Goal: Task Accomplishment & Management: Manage account settings

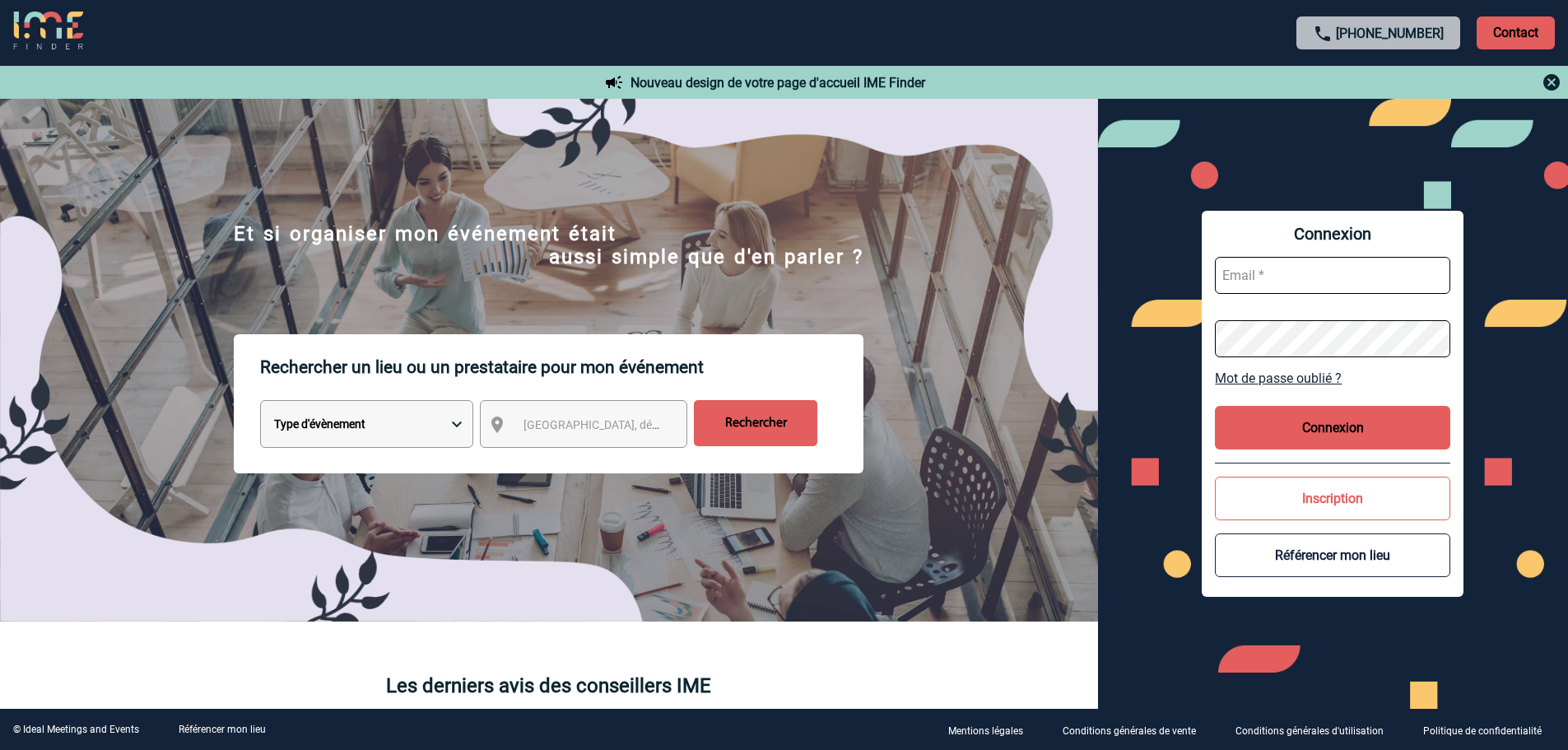
type input "partenariats@ime-groupe.com"
click at [1356, 416] on button "Connexion" at bounding box center [1332, 428] width 235 height 44
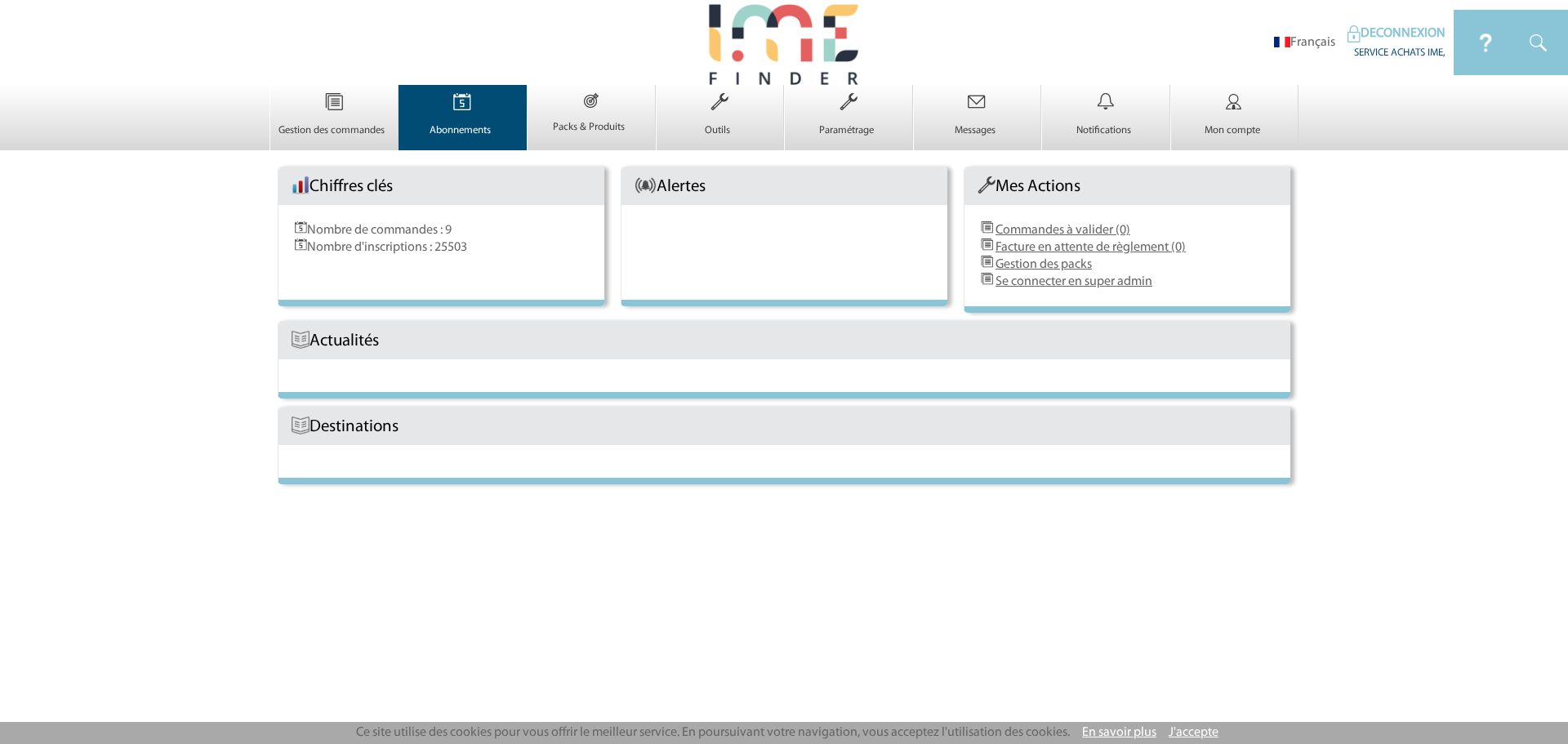
click at [465, 120] on link "Abonnements 0" at bounding box center [463, 124] width 127 height 28
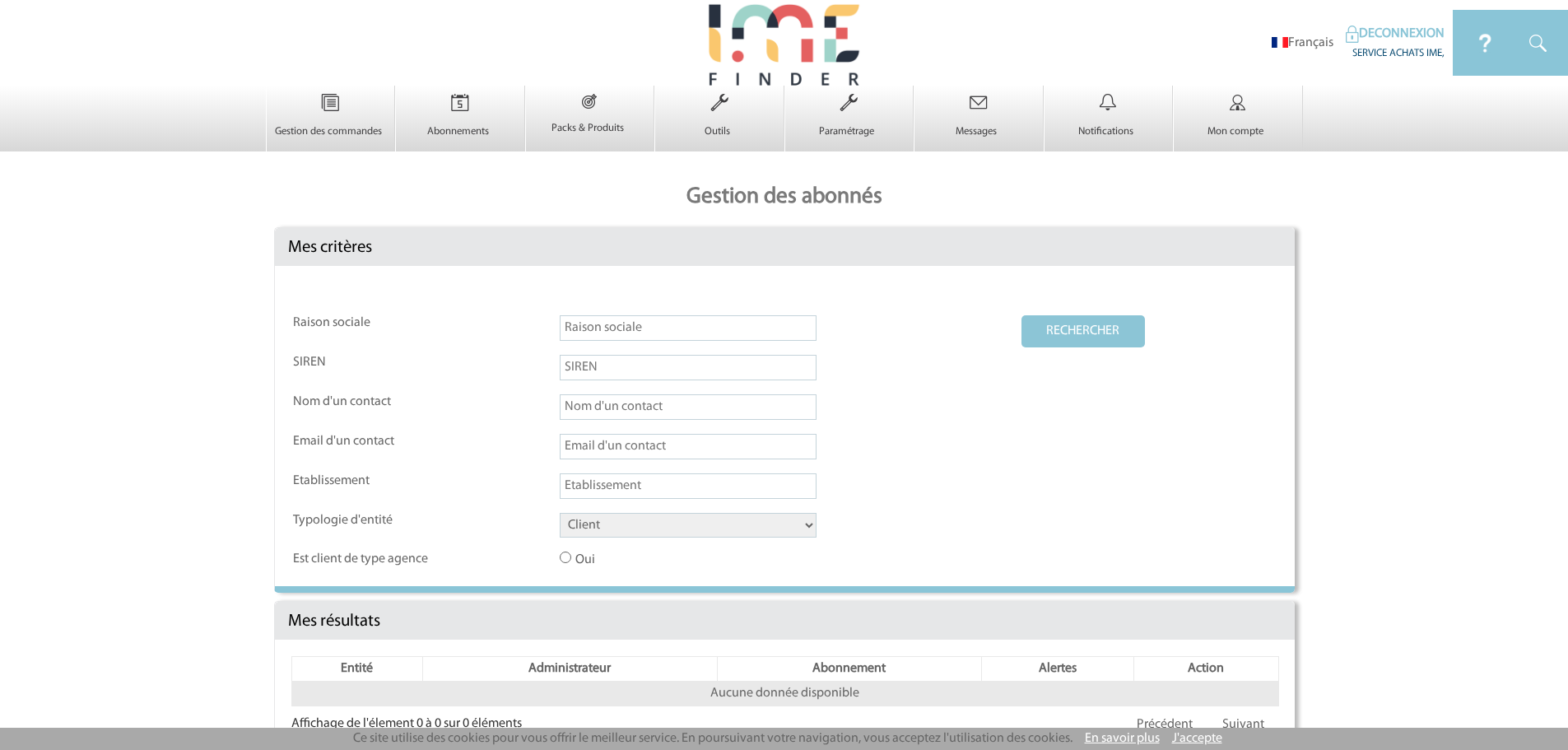
click at [593, 329] on input "text" at bounding box center [687, 328] width 256 height 25
click at [1021, 315] on button "RECHERCHER" at bounding box center [1082, 331] width 124 height 32
type input "le patio"
click at [660, 537] on select "Client Fournisseur Agence Promoteur Genius Backoffice" at bounding box center [687, 525] width 256 height 25
select select "FOURNISSEUR"
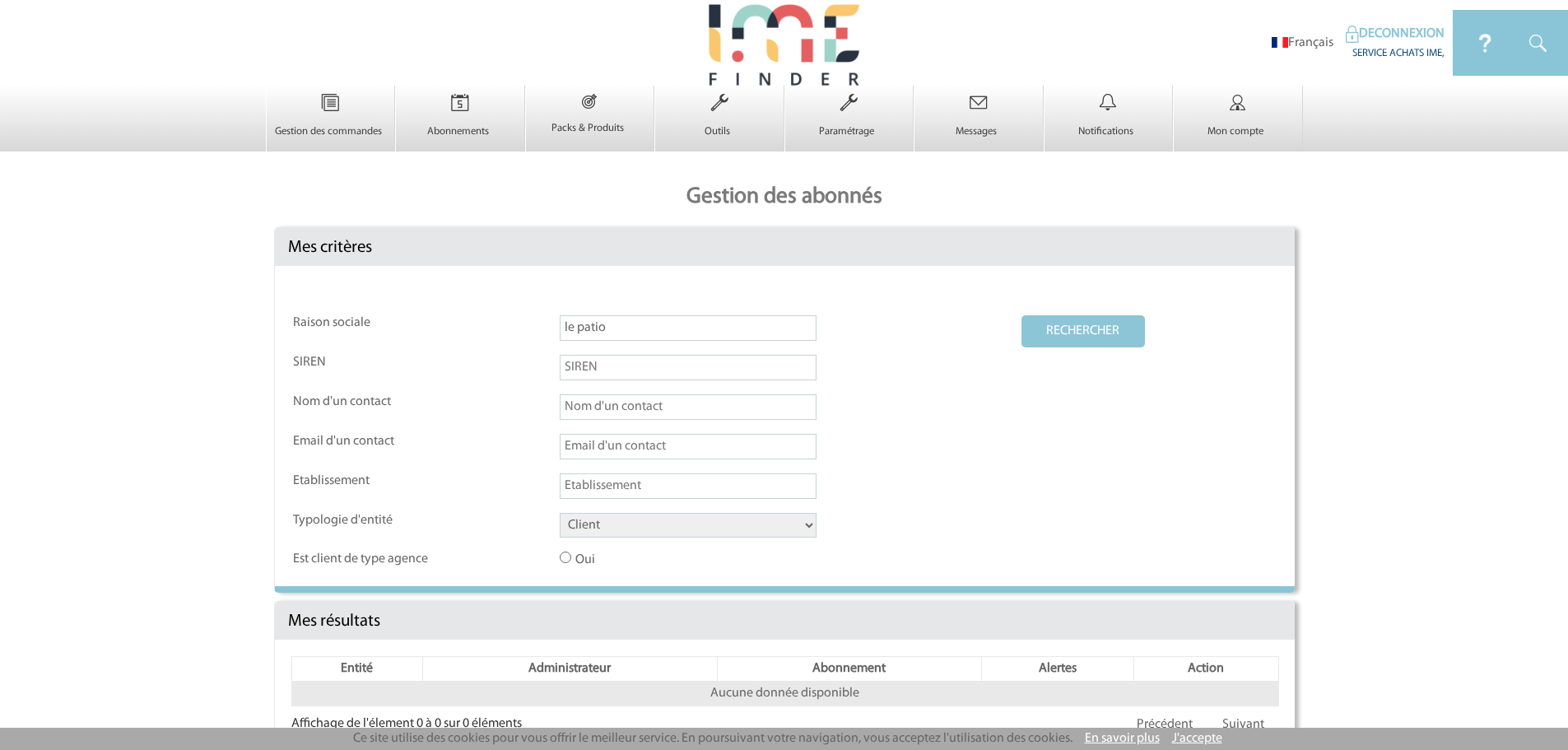
click at [559, 514] on select "Client Fournisseur Agence Promoteur Genius Backoffice" at bounding box center [687, 525] width 256 height 25
click at [1087, 330] on button "RECHERCHER" at bounding box center [1082, 331] width 124 height 32
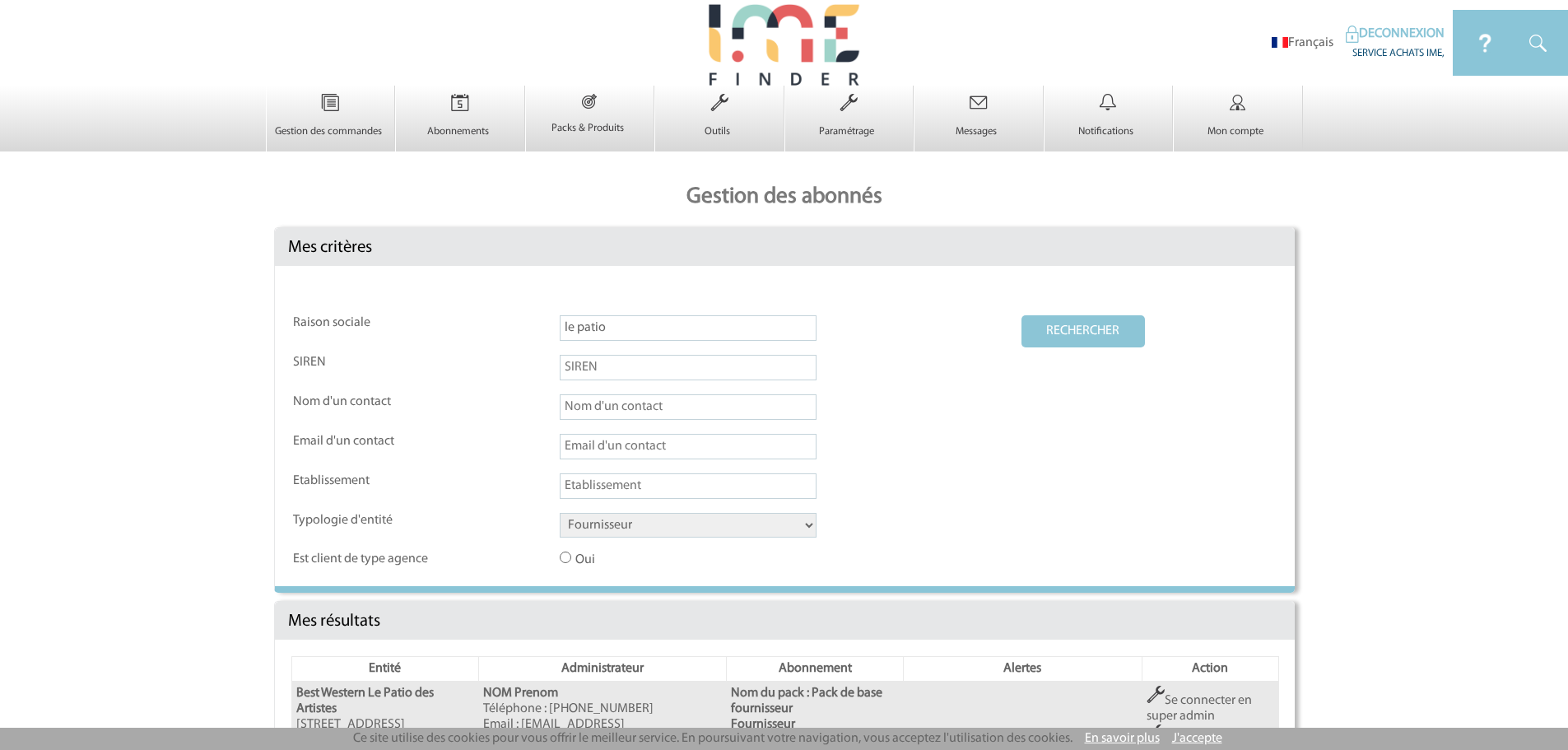
click at [609, 332] on input "le patio" at bounding box center [687, 328] width 256 height 25
click at [1129, 340] on button "RECHERCHER" at bounding box center [1082, 331] width 124 height 32
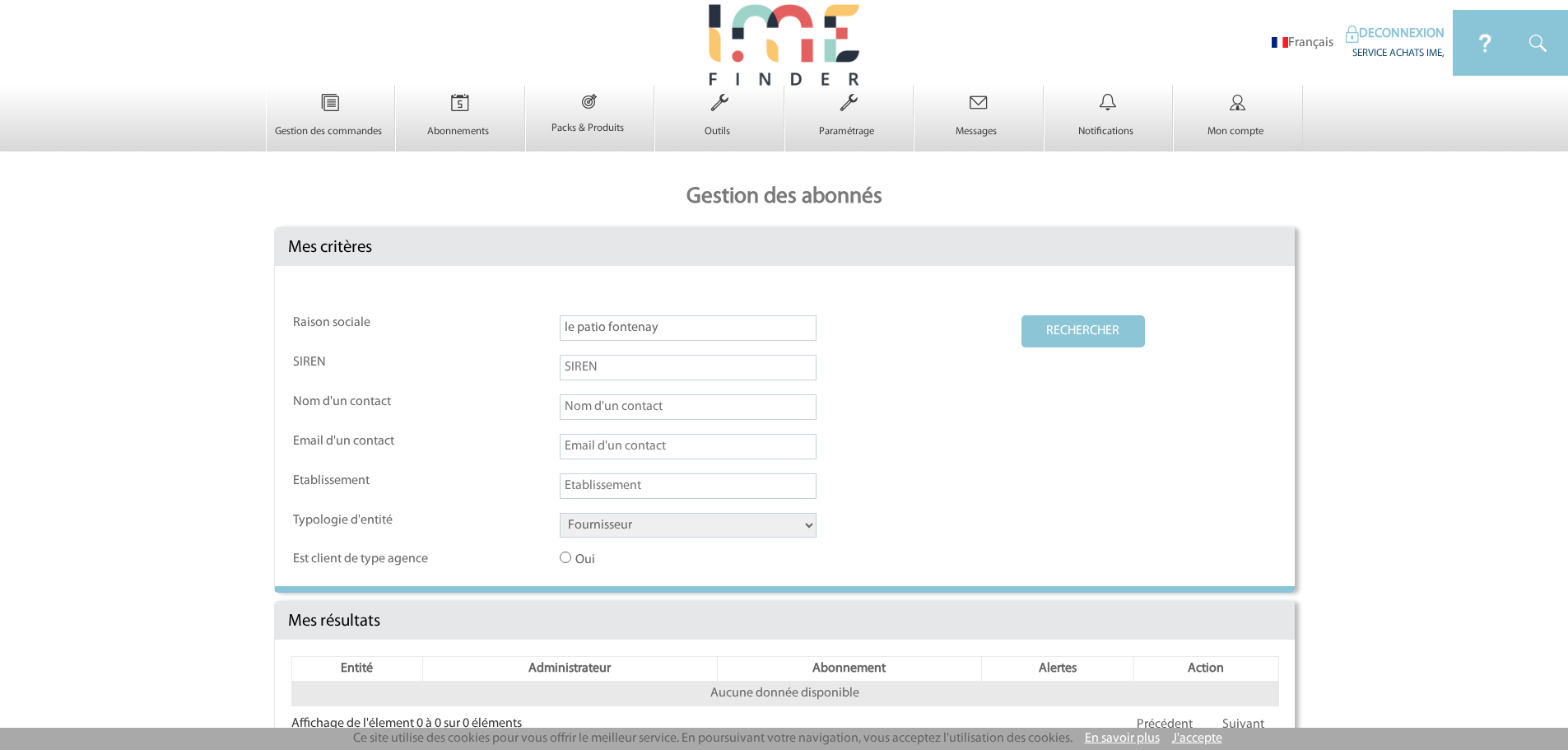
click at [682, 328] on input "le patio fontenay" at bounding box center [687, 328] width 256 height 25
drag, startPoint x: 609, startPoint y: 325, endPoint x: 925, endPoint y: 338, distance: 316.3
click at [900, 340] on td "le patio fontenay" at bounding box center [789, 334] width 460 height 38
click at [1054, 331] on button "RECHERCHER" at bounding box center [1082, 331] width 124 height 32
drag, startPoint x: 608, startPoint y: 327, endPoint x: 715, endPoint y: 330, distance: 107.0
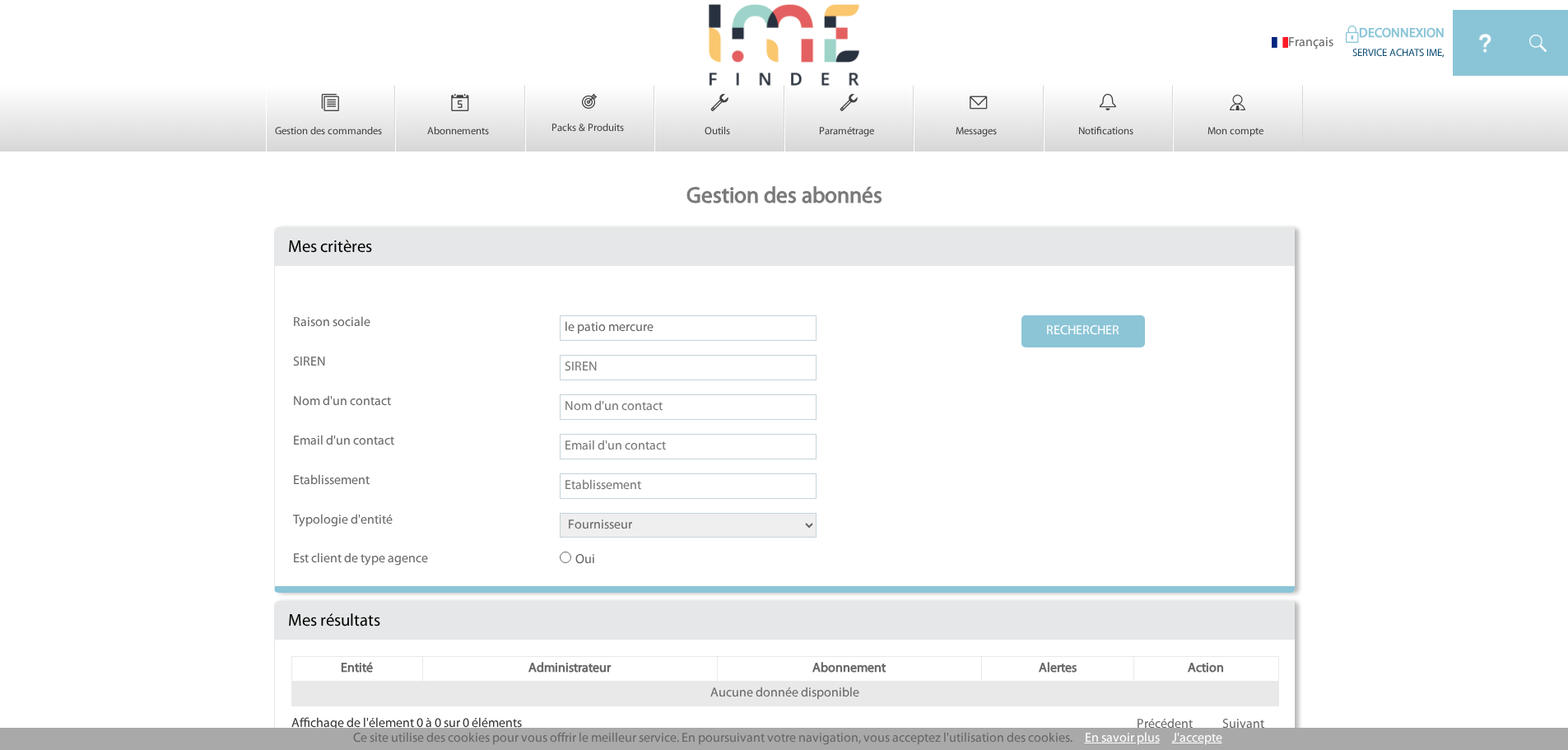
click at [715, 330] on input "le patio mercure" at bounding box center [687, 328] width 256 height 25
type input "le patio, mercure fontenay sous bois"
click at [1021, 315] on button "RECHERCHER" at bounding box center [1082, 331] width 124 height 32
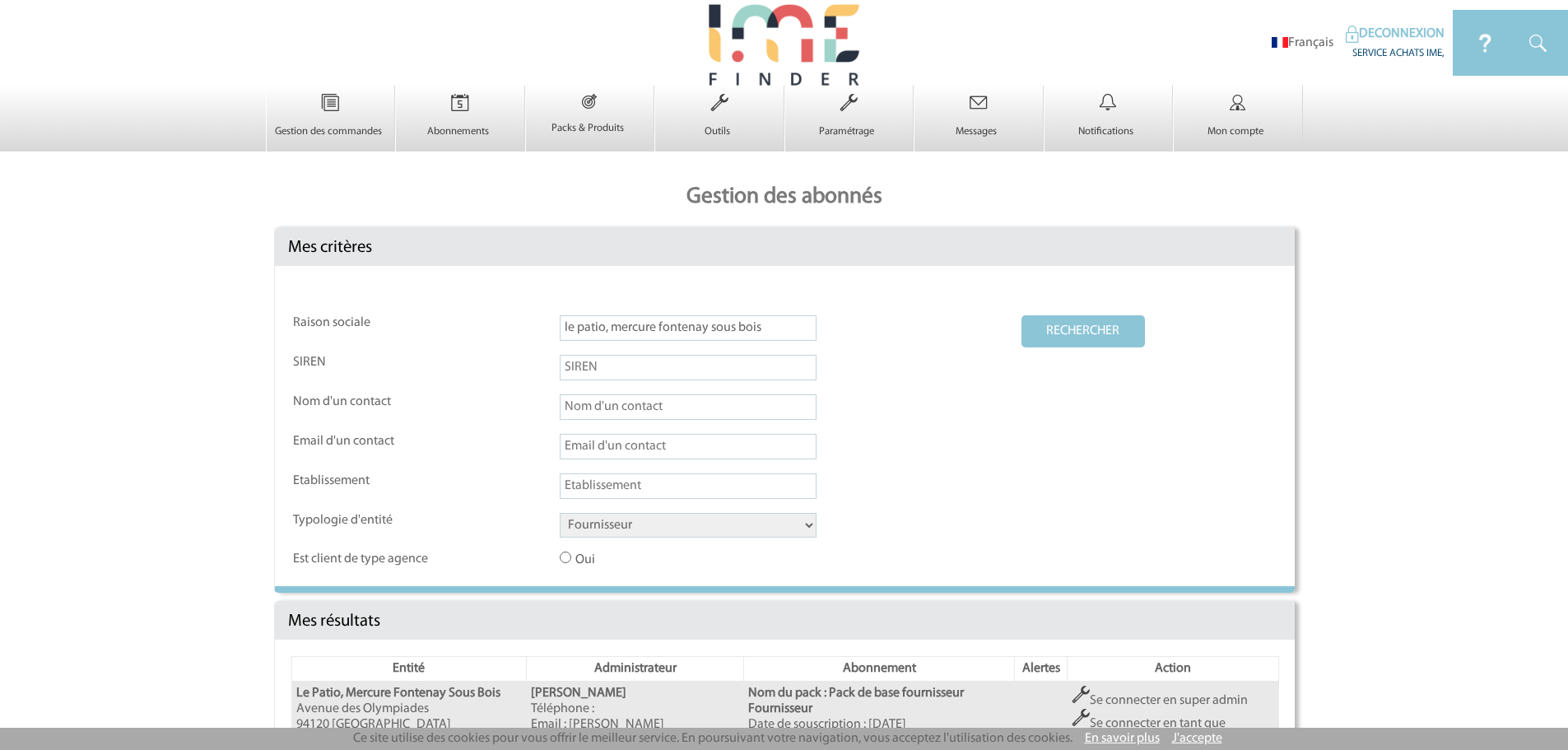
click at [1082, 321] on button "RECHERCHER" at bounding box center [1082, 331] width 124 height 32
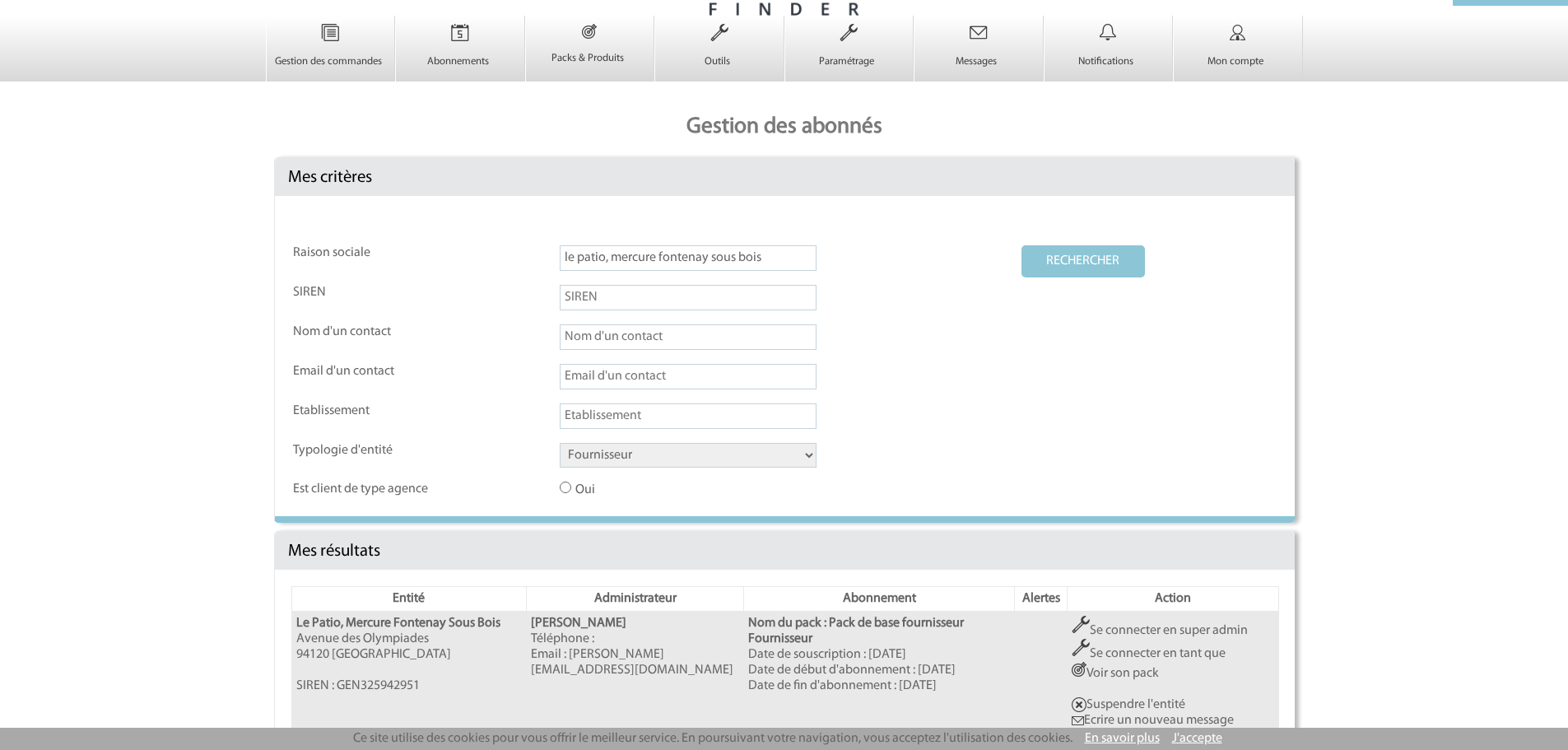
scroll to position [171, 0]
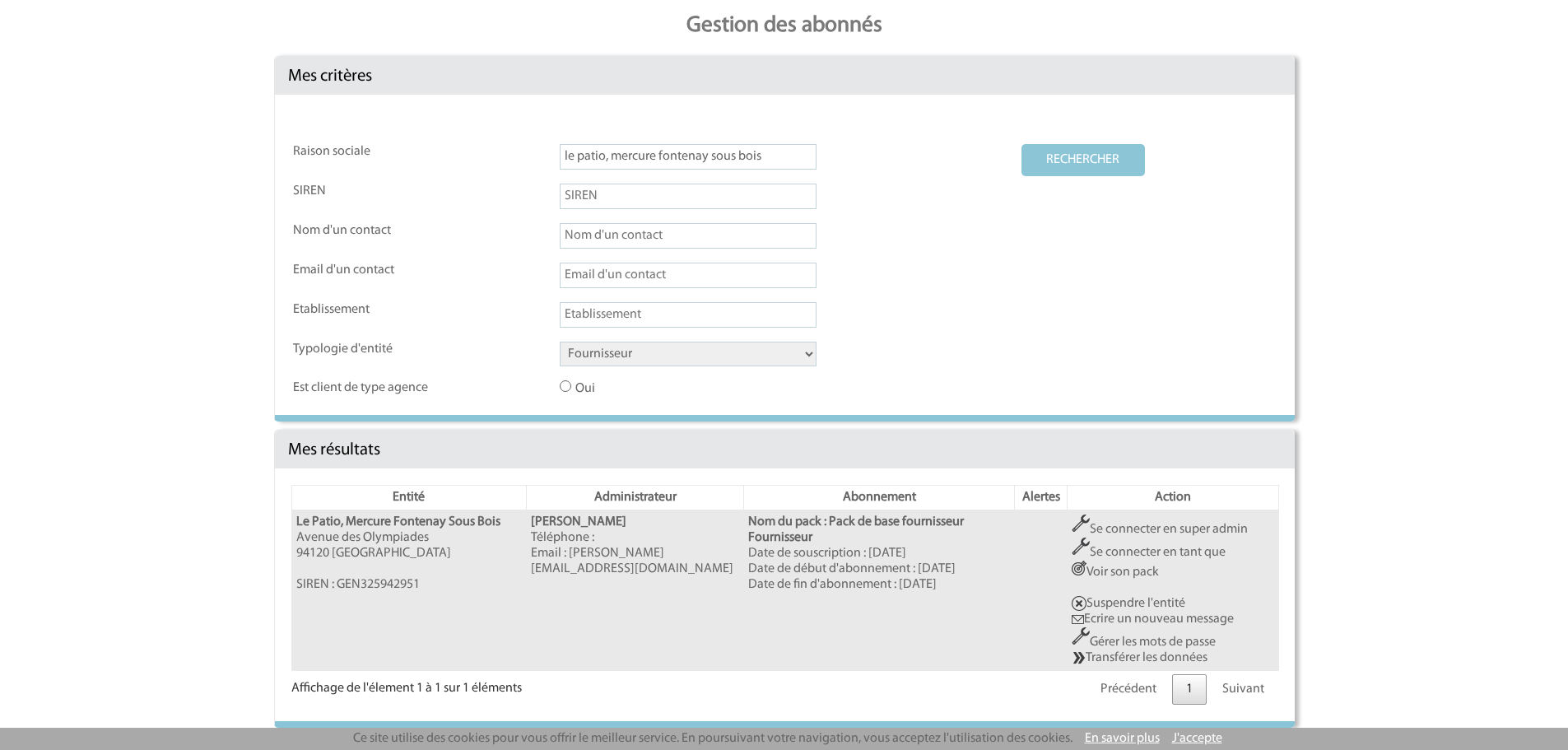
click at [1154, 531] on link "Se connecter en super admin" at bounding box center [1159, 529] width 176 height 13
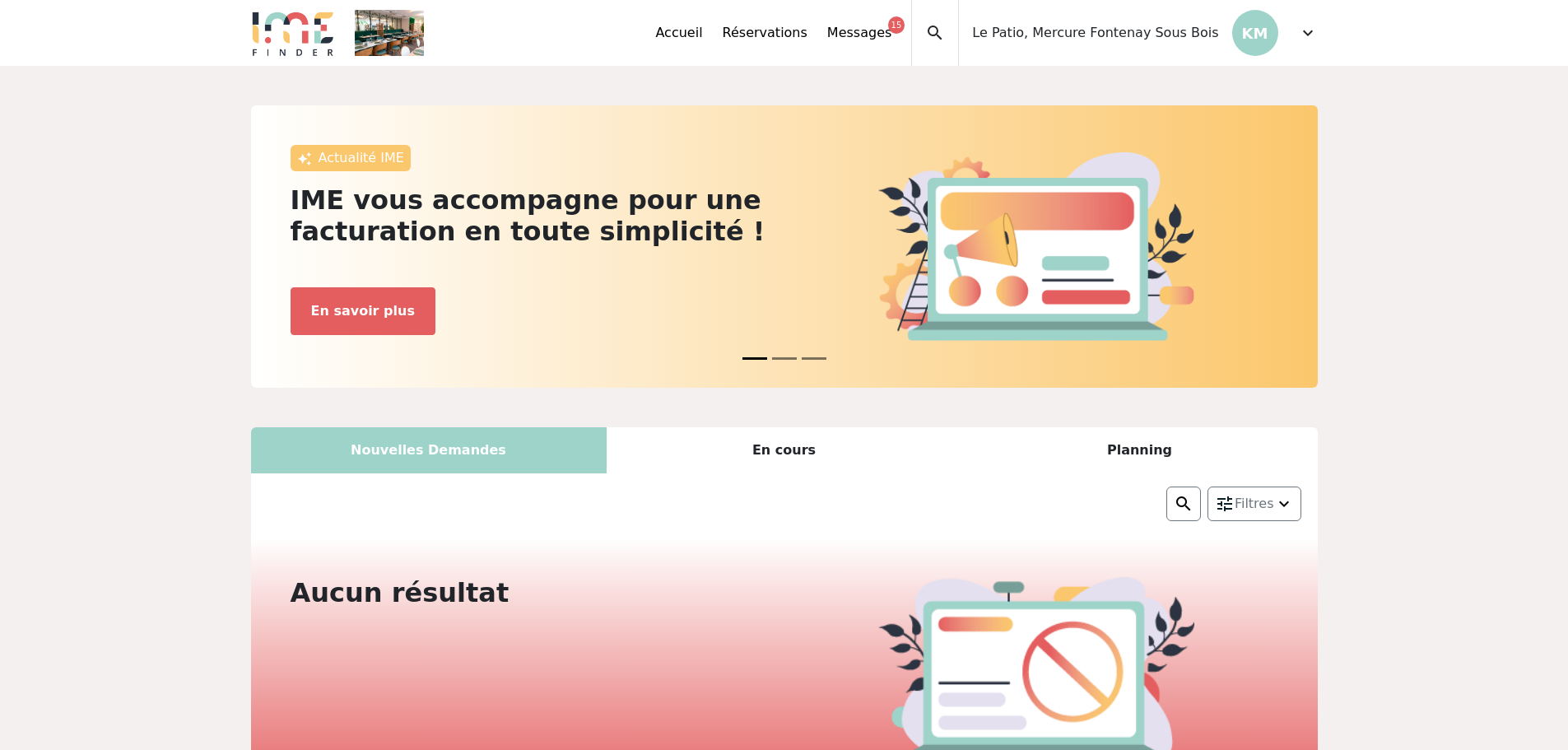
click at [1300, 21] on div "expand_more" at bounding box center [1307, 32] width 19 height 66
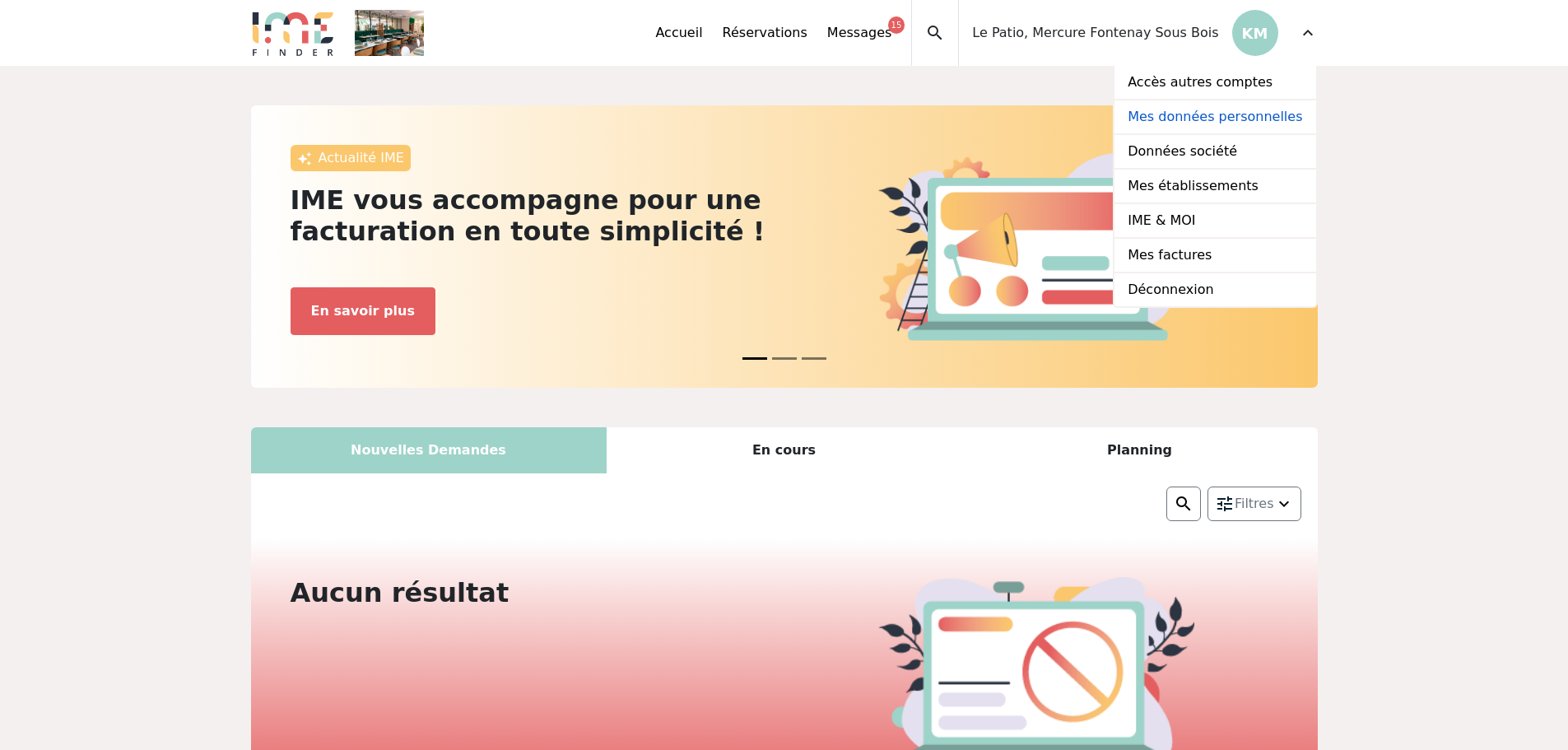
click at [1220, 106] on link "Mes données personnelles" at bounding box center [1214, 117] width 201 height 34
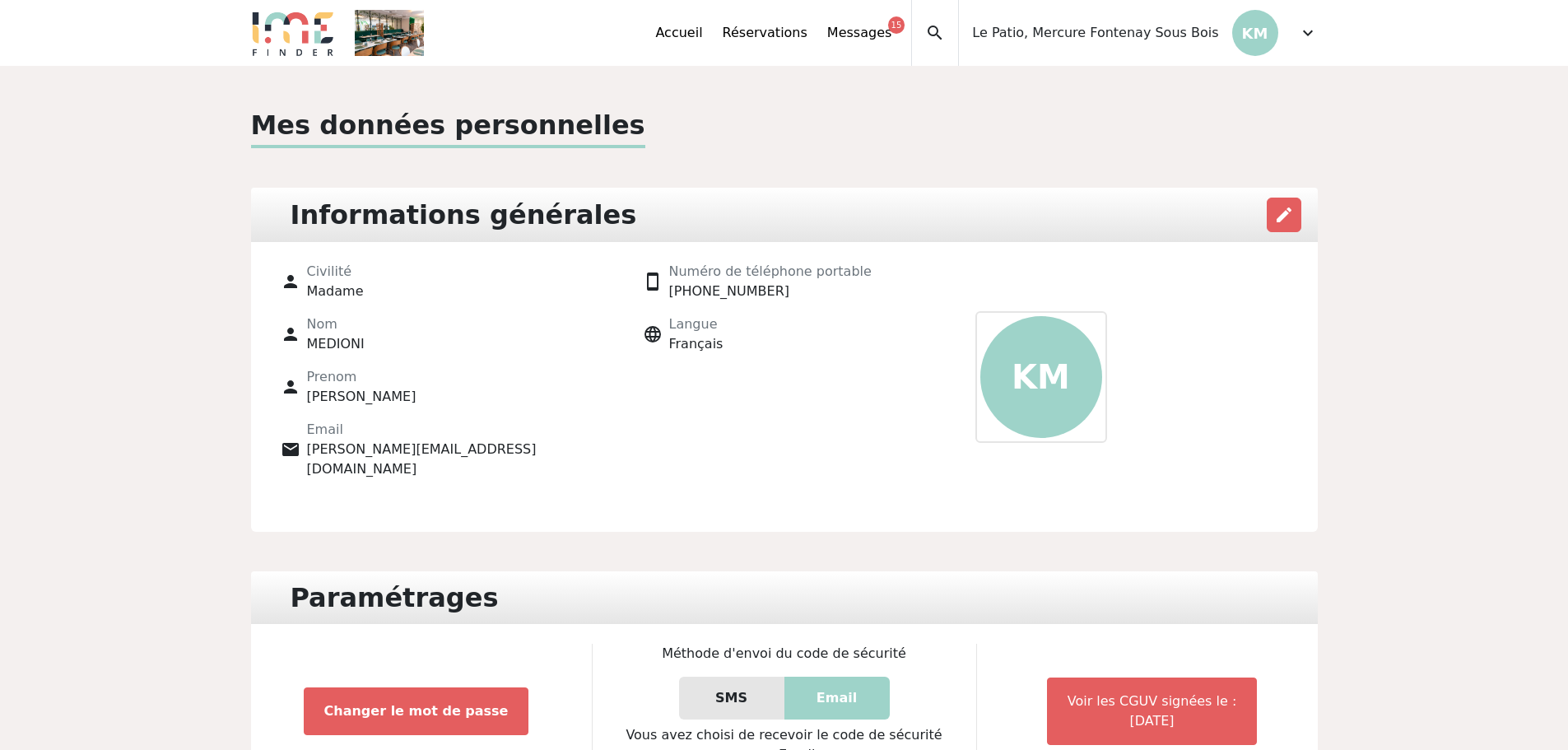
click at [1320, 35] on div "expand_less Accueil Réservations Messages 15 Accès autres comptes Mes données p…" at bounding box center [784, 32] width 1086 height 66
click at [1306, 32] on span "expand_more" at bounding box center [1307, 32] width 19 height 19
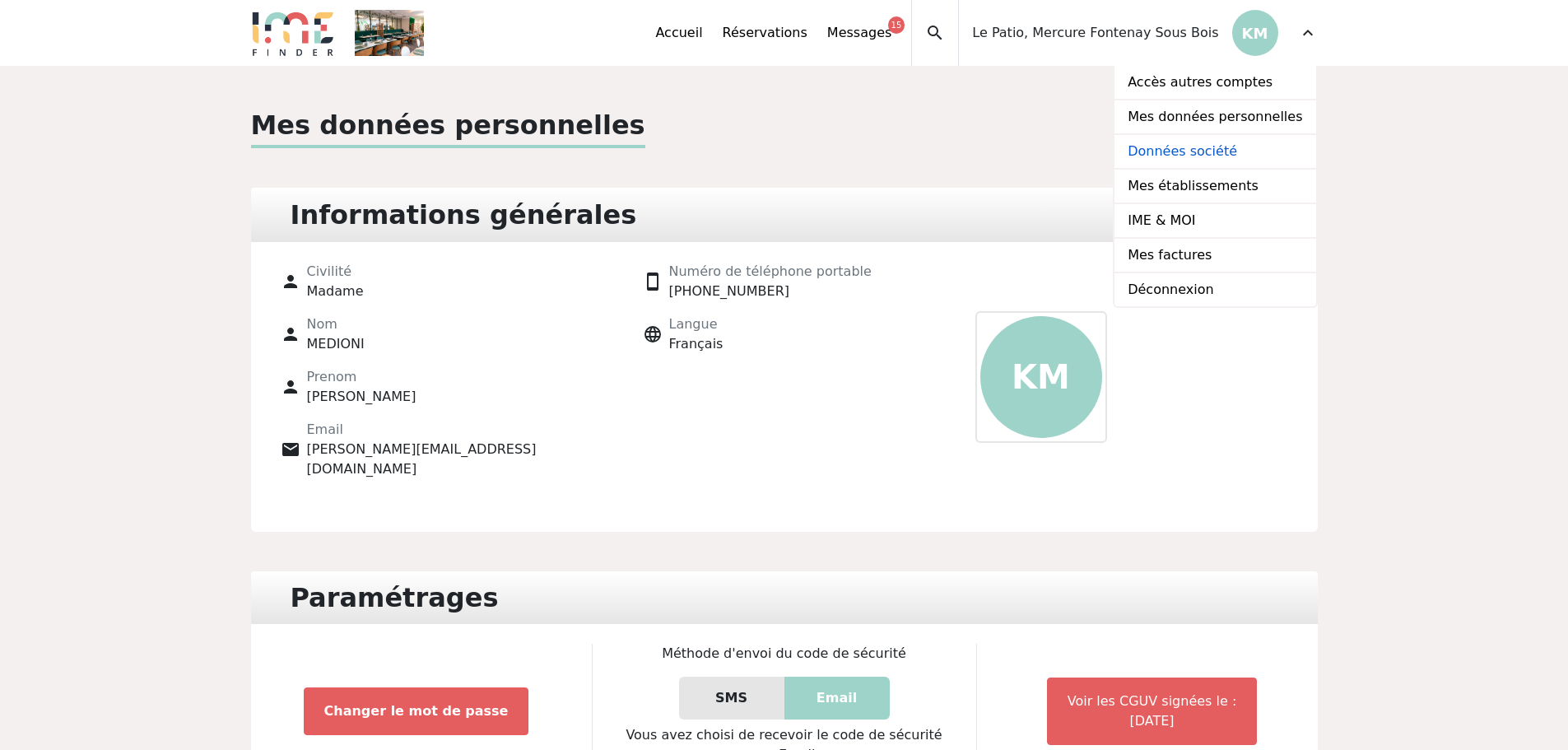
click at [1256, 148] on link "Données société" at bounding box center [1214, 152] width 201 height 34
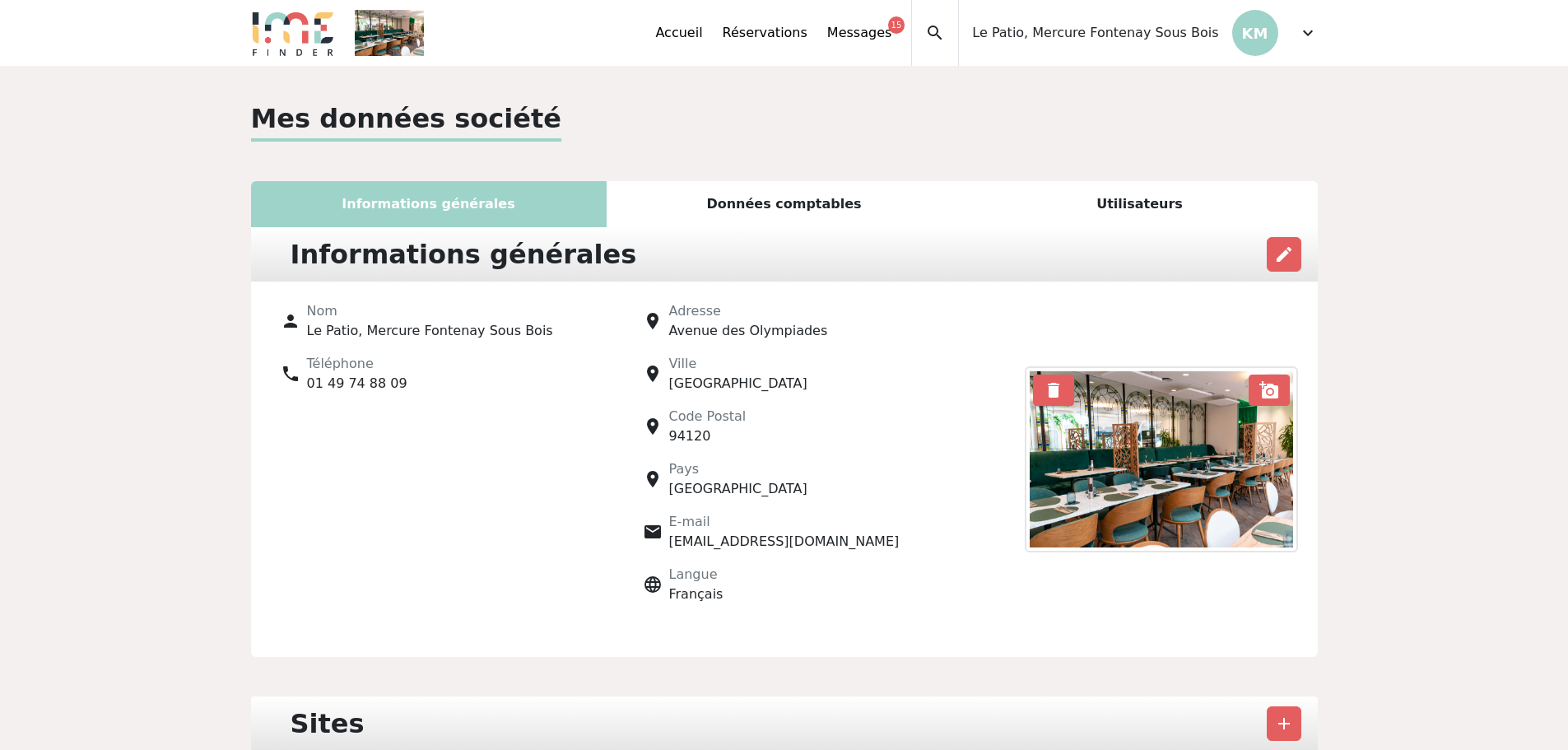
click at [1123, 185] on div "Utilisateurs" at bounding box center [1140, 204] width 356 height 46
click at [1132, 196] on div "Utilisateurs" at bounding box center [1140, 204] width 356 height 46
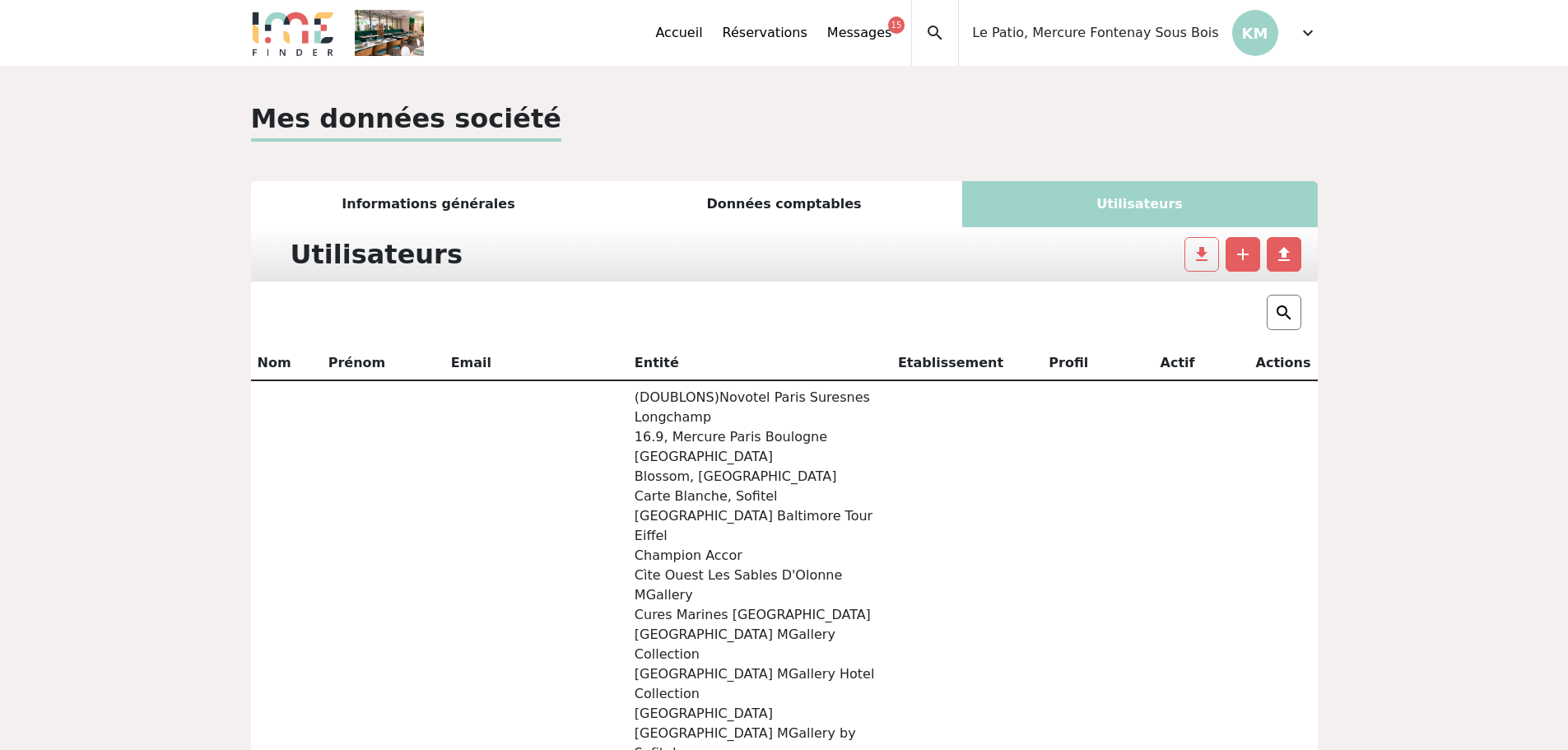
click at [1321, 33] on div "expand_less Accueil Réservations Messages 15 Accès autres comptes Mes données p…" at bounding box center [784, 32] width 1086 height 66
click at [1306, 32] on span "expand_more" at bounding box center [1307, 32] width 19 height 19
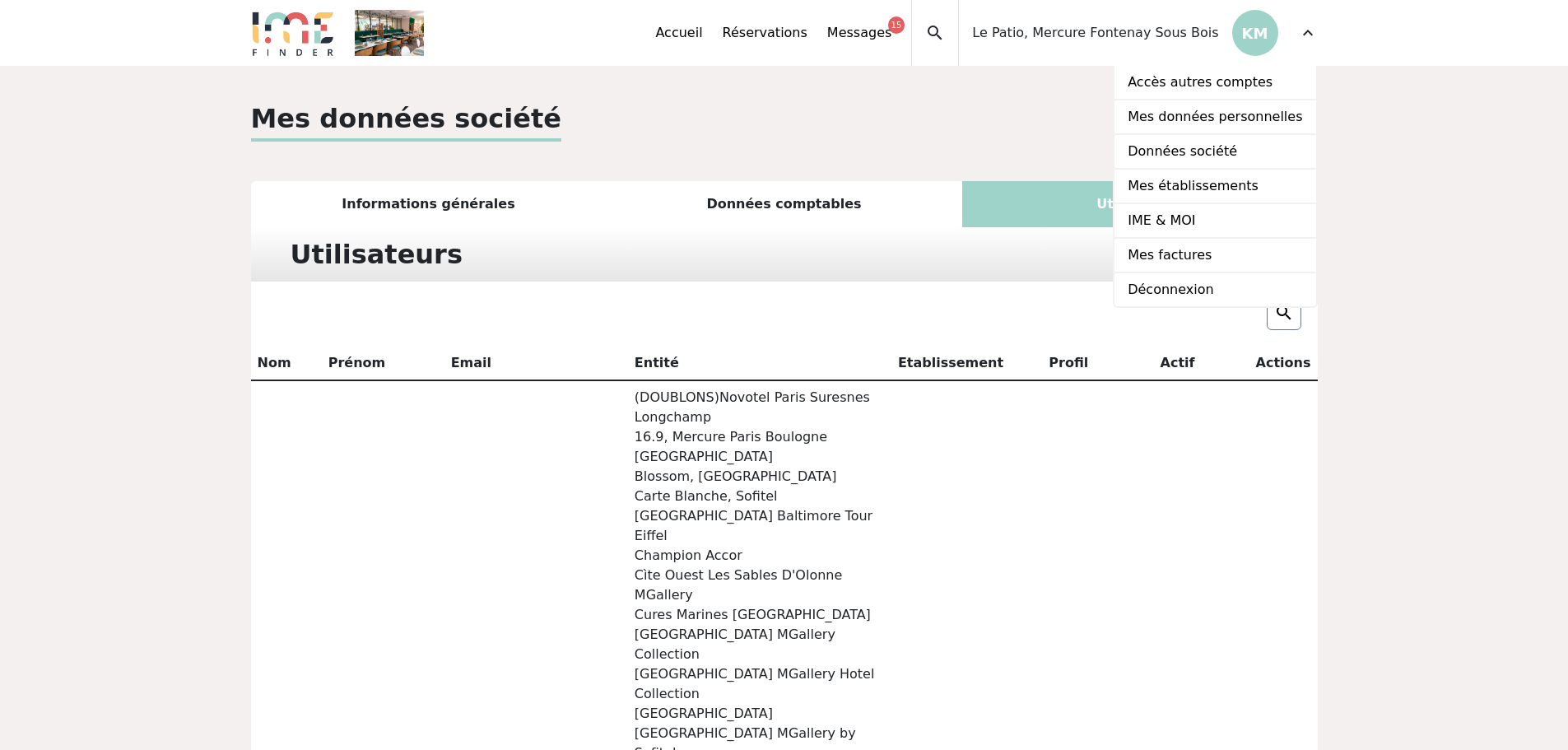
drag, startPoint x: 1402, startPoint y: 141, endPoint x: 1370, endPoint y: 115, distance: 41.2
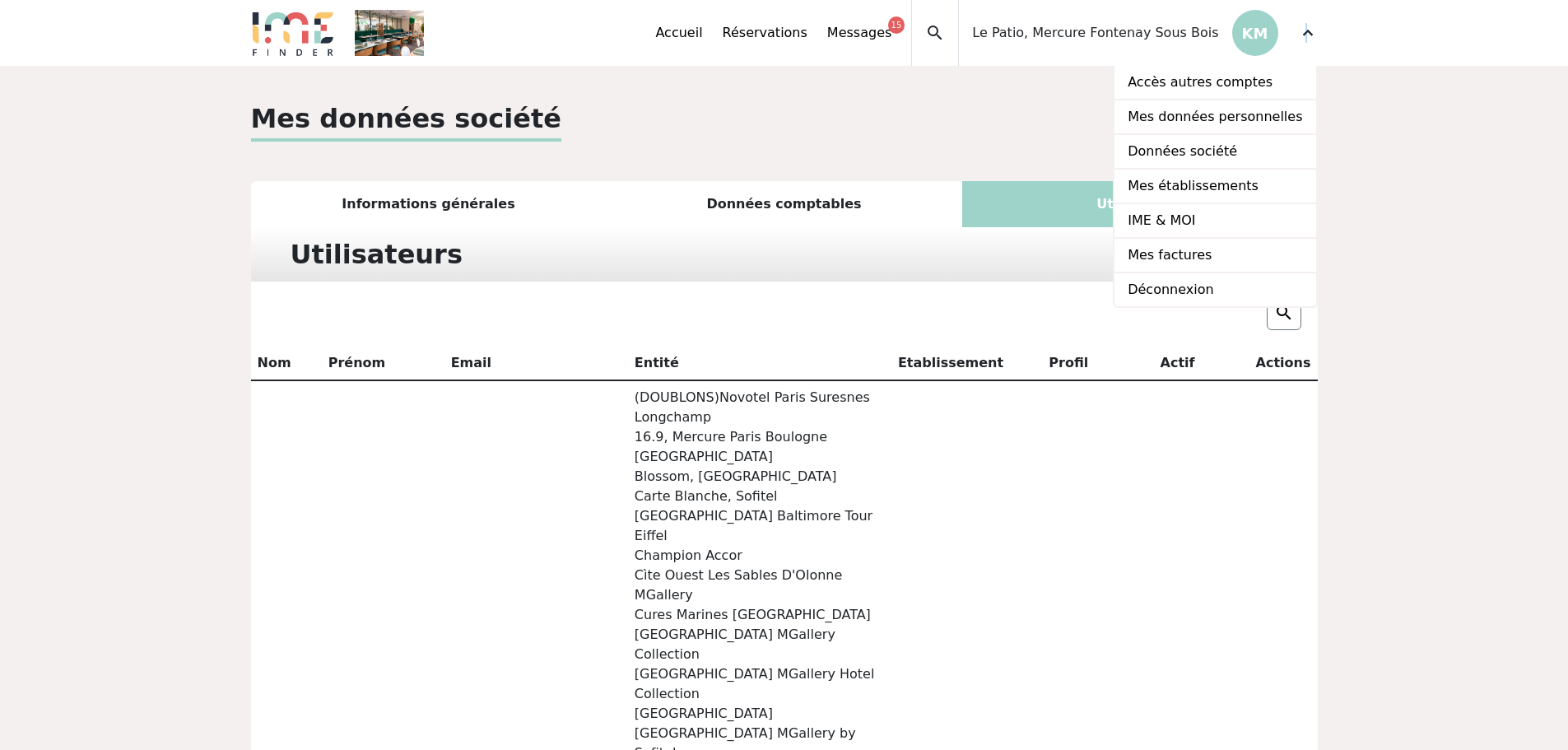
click at [1306, 26] on span "expand_more" at bounding box center [1307, 32] width 19 height 19
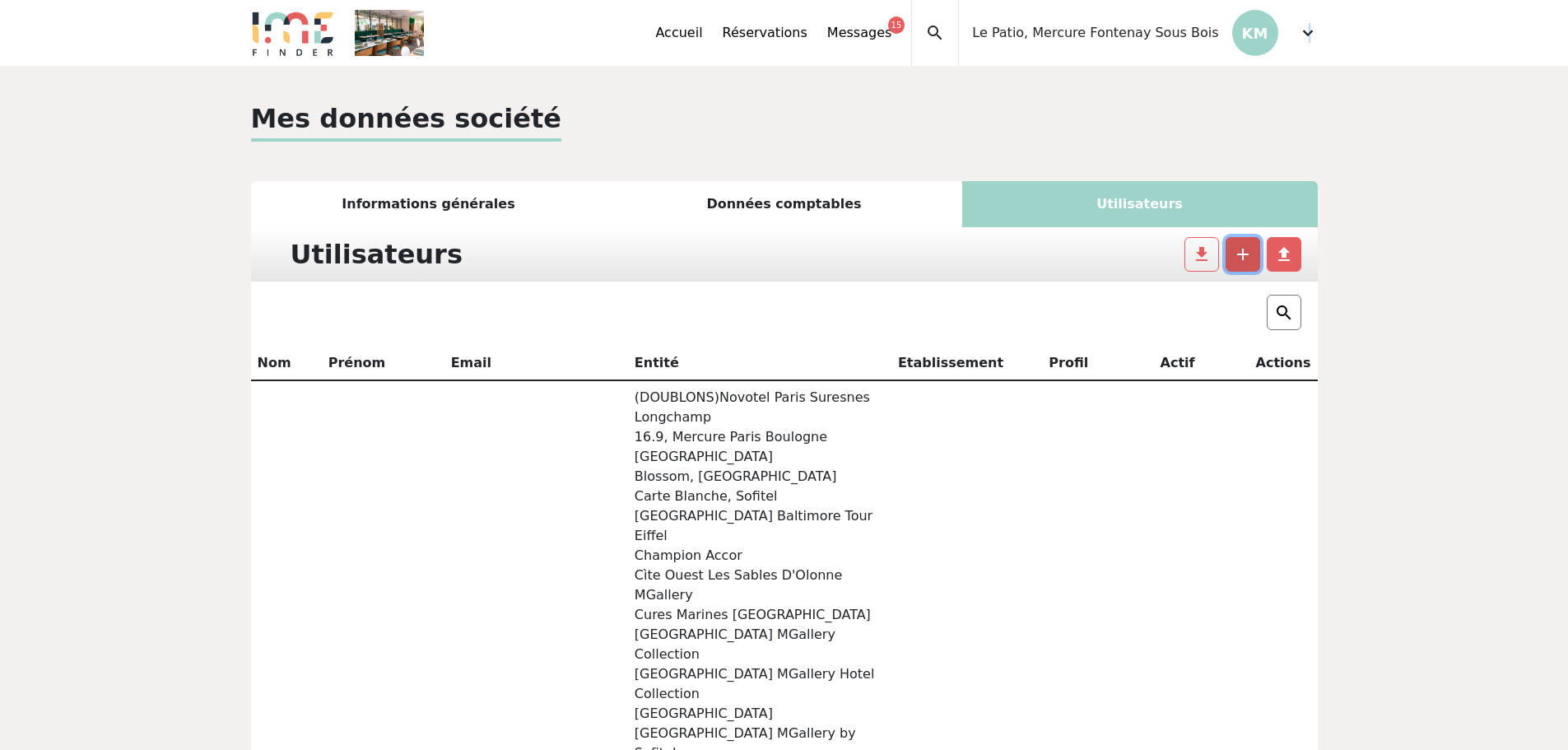
click at [1248, 256] on span "add" at bounding box center [1242, 254] width 19 height 19
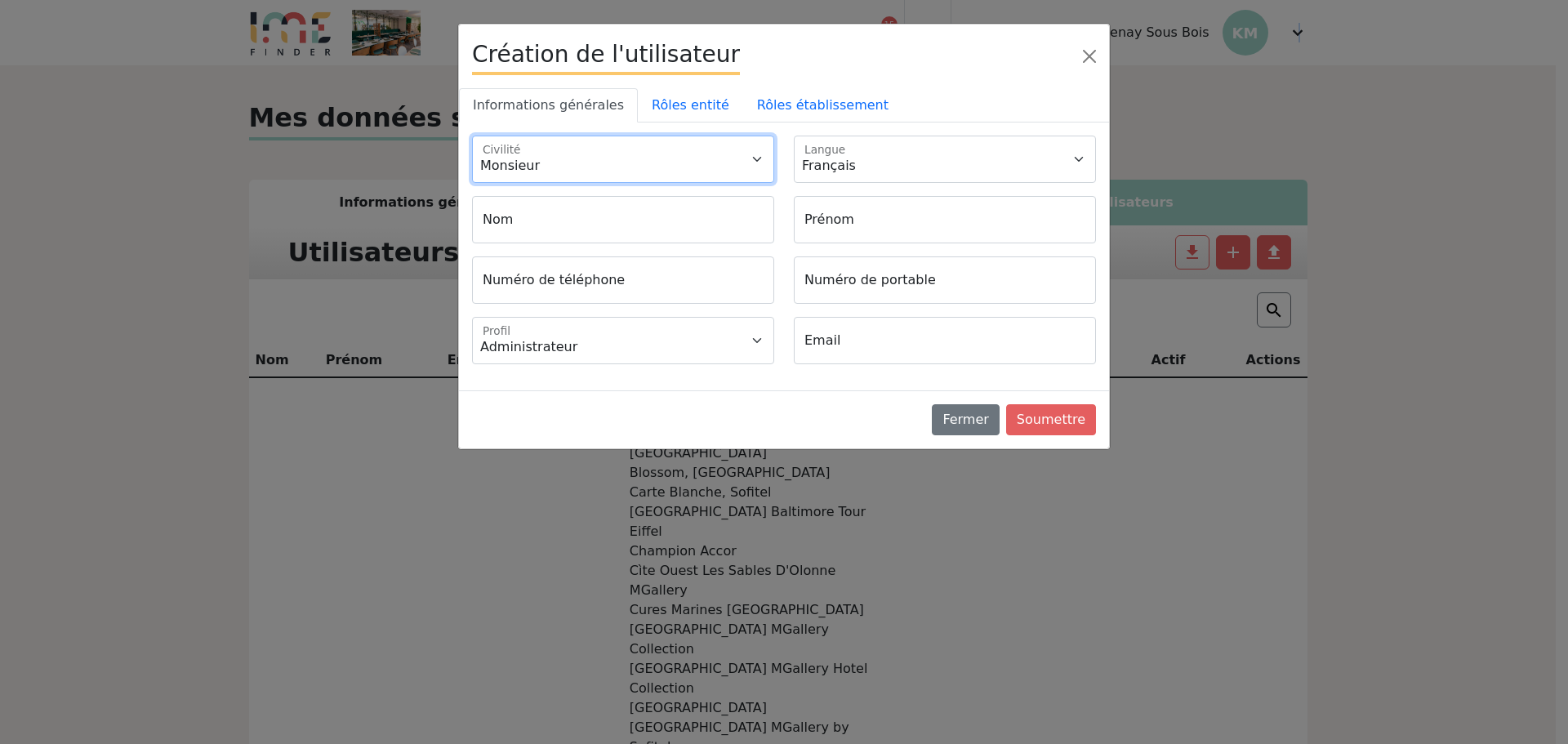
click at [591, 166] on select "Monsieur Madame" at bounding box center [623, 159] width 302 height 47
click at [472, 136] on select "Monsieur Madame" at bounding box center [623, 159] width 302 height 47
click at [587, 176] on select "Monsieur Madame" at bounding box center [623, 159] width 302 height 47
select select "2"
click at [472, 136] on select "Monsieur Madame" at bounding box center [623, 159] width 302 height 47
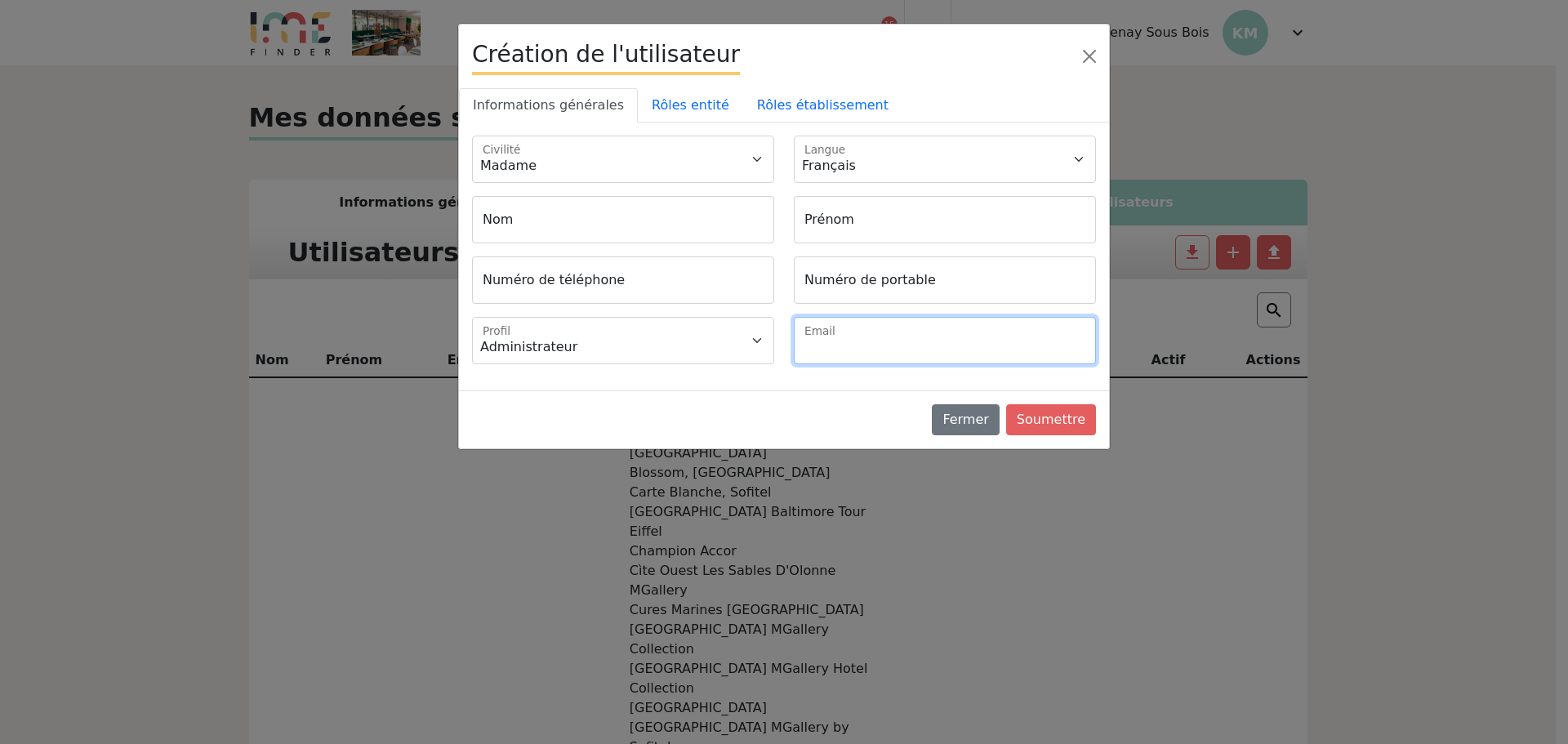
click at [881, 317] on input "Email" at bounding box center [944, 341] width 302 height 47
paste input "Fani.RAFALY@accor.com"
type input "Fani.RAFALY@accor.com"
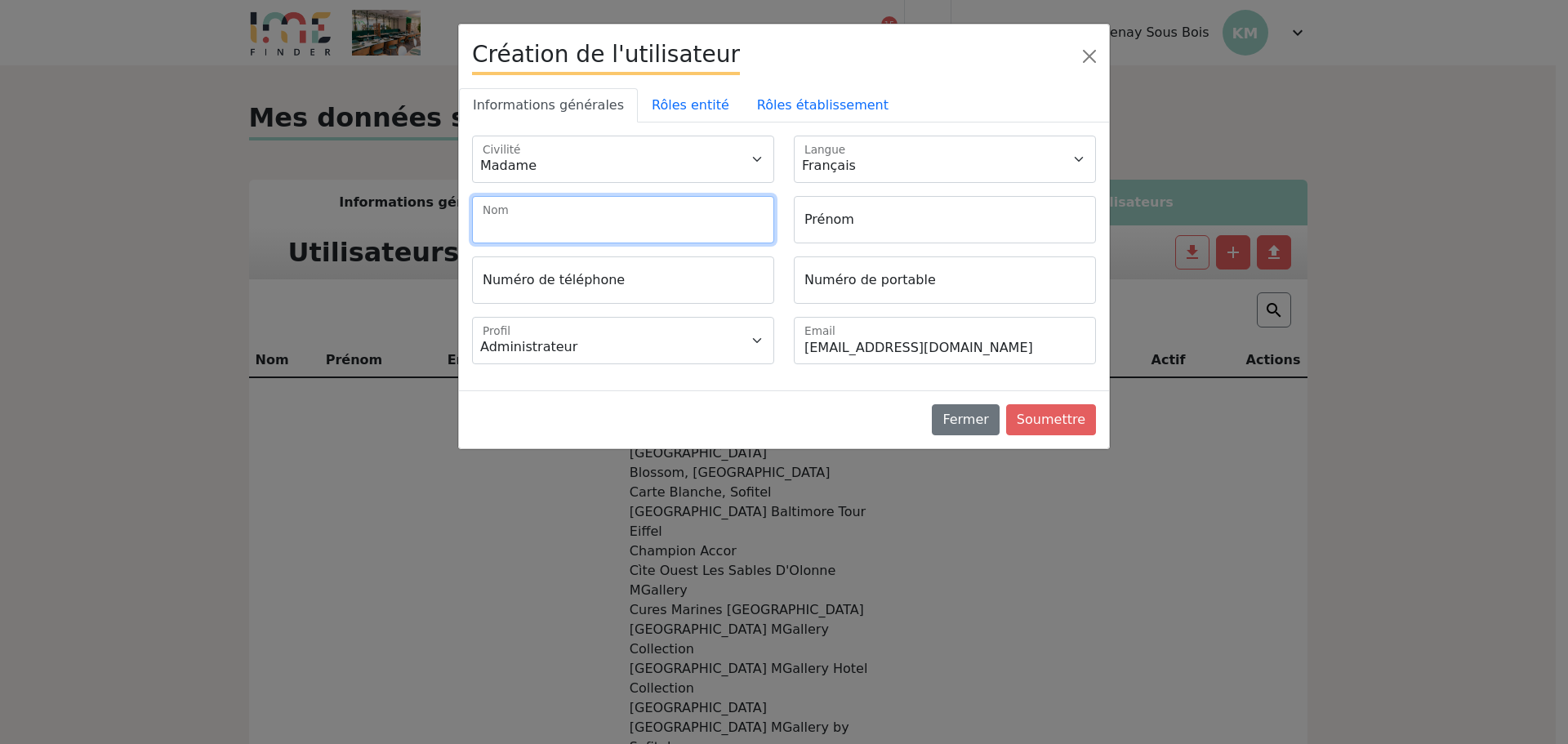
click at [706, 220] on input "Nom" at bounding box center [623, 220] width 302 height 47
type input "Rafaly"
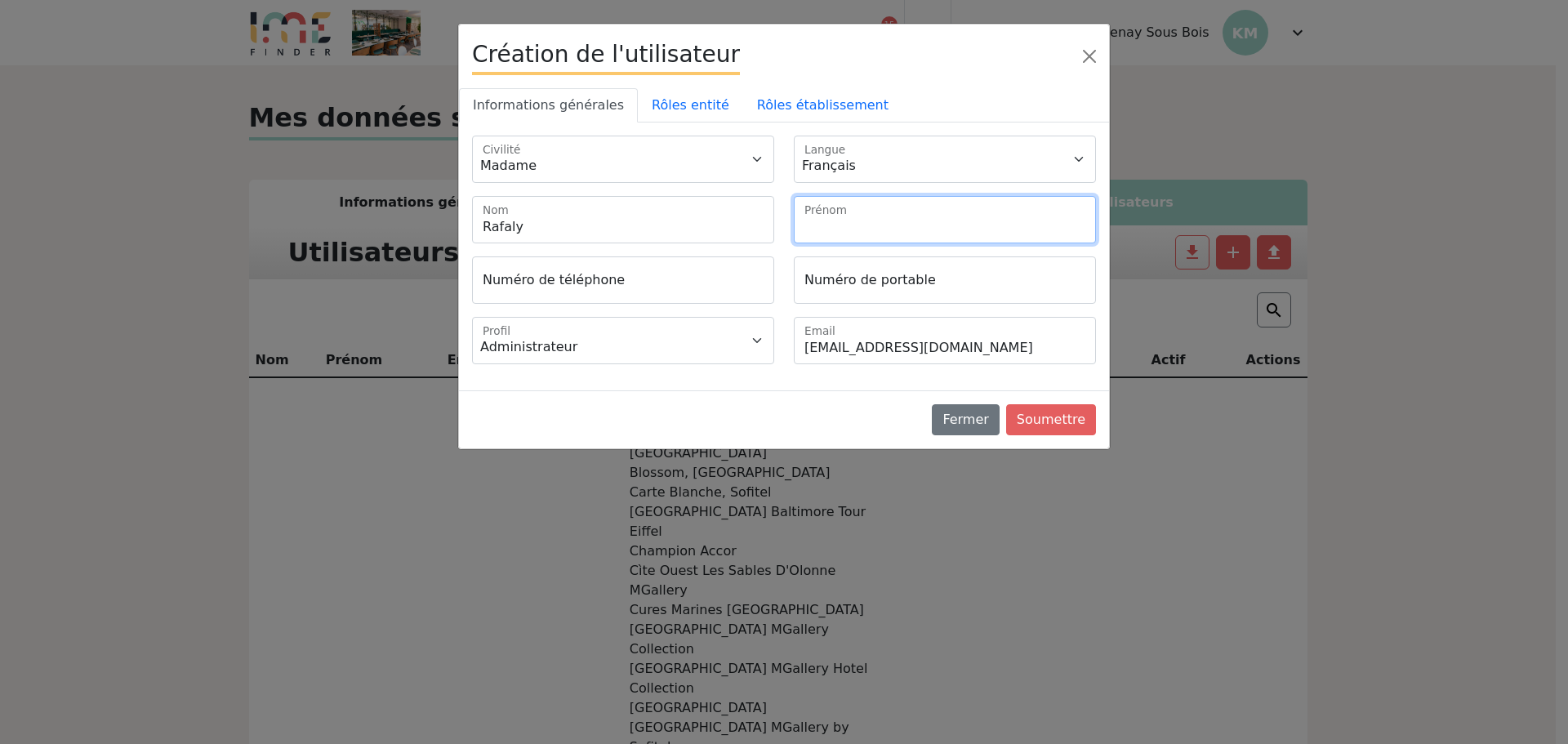
type input "C"
type input "Fani"
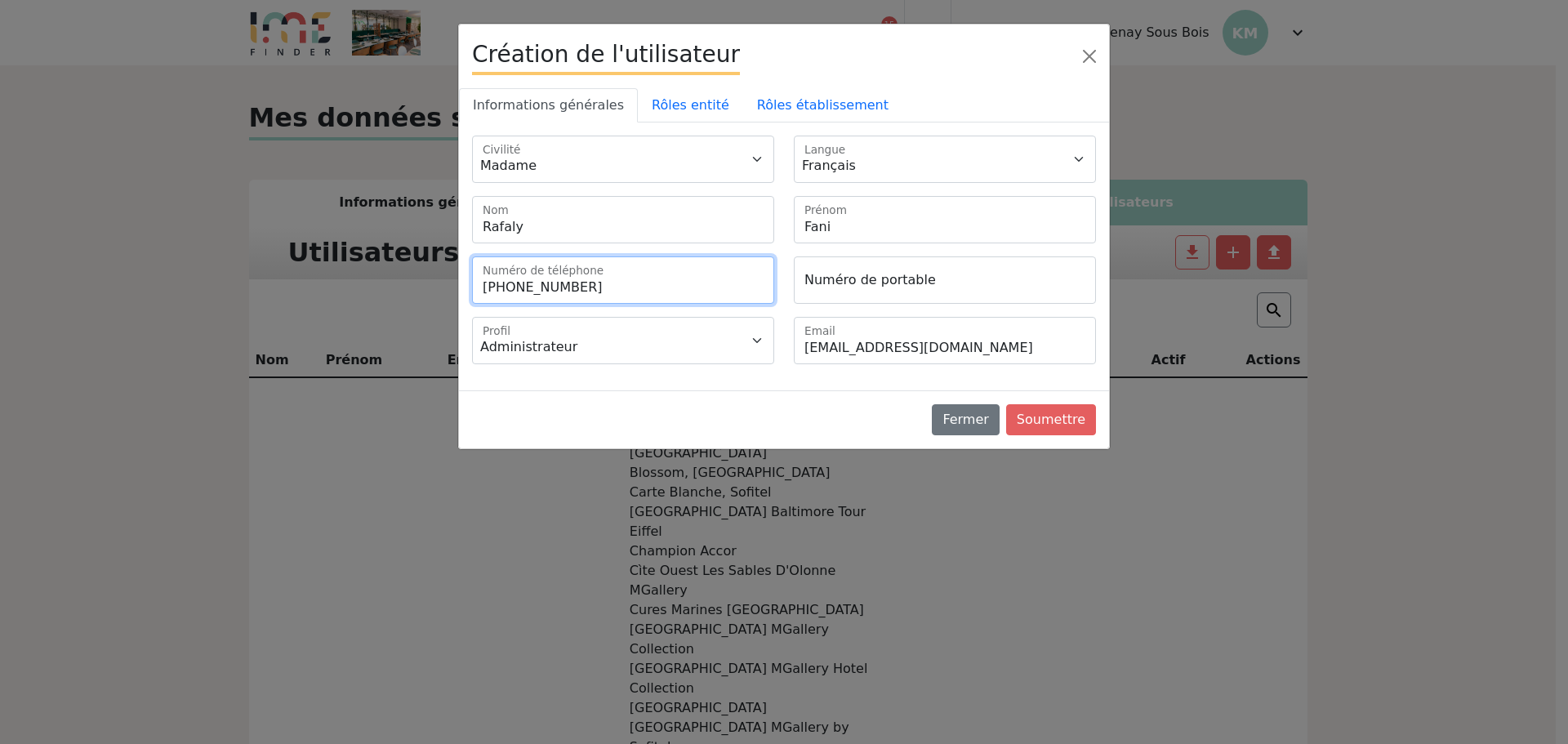
type input "+33149748809"
click at [803, 97] on link "Rôles établissement" at bounding box center [822, 105] width 159 height 34
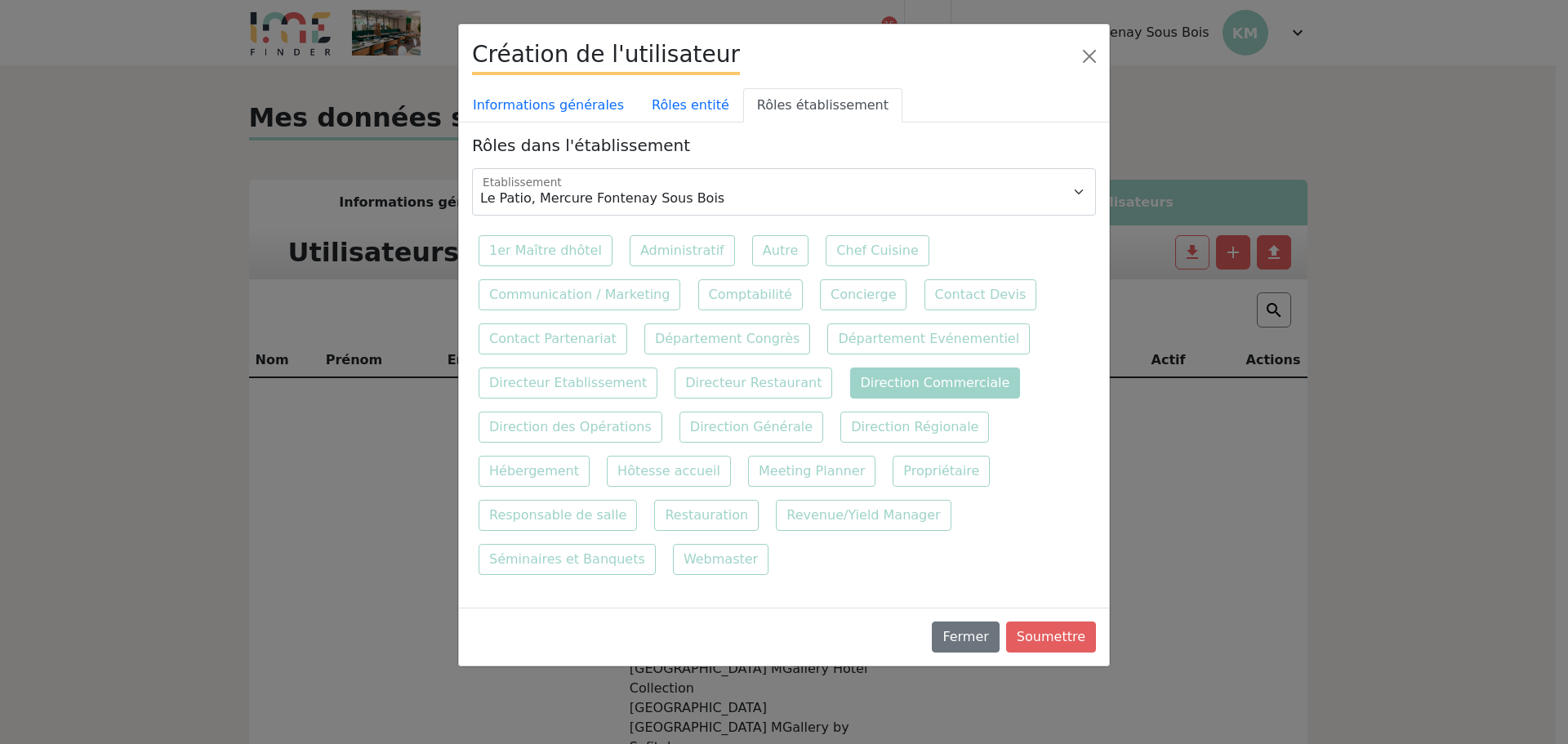
click at [888, 381] on label "Direction Commerciale" at bounding box center [936, 383] width 171 height 31
click at [854, 371] on input "Direction Commerciale" at bounding box center [848, 366] width 10 height 10
checkbox input "true"
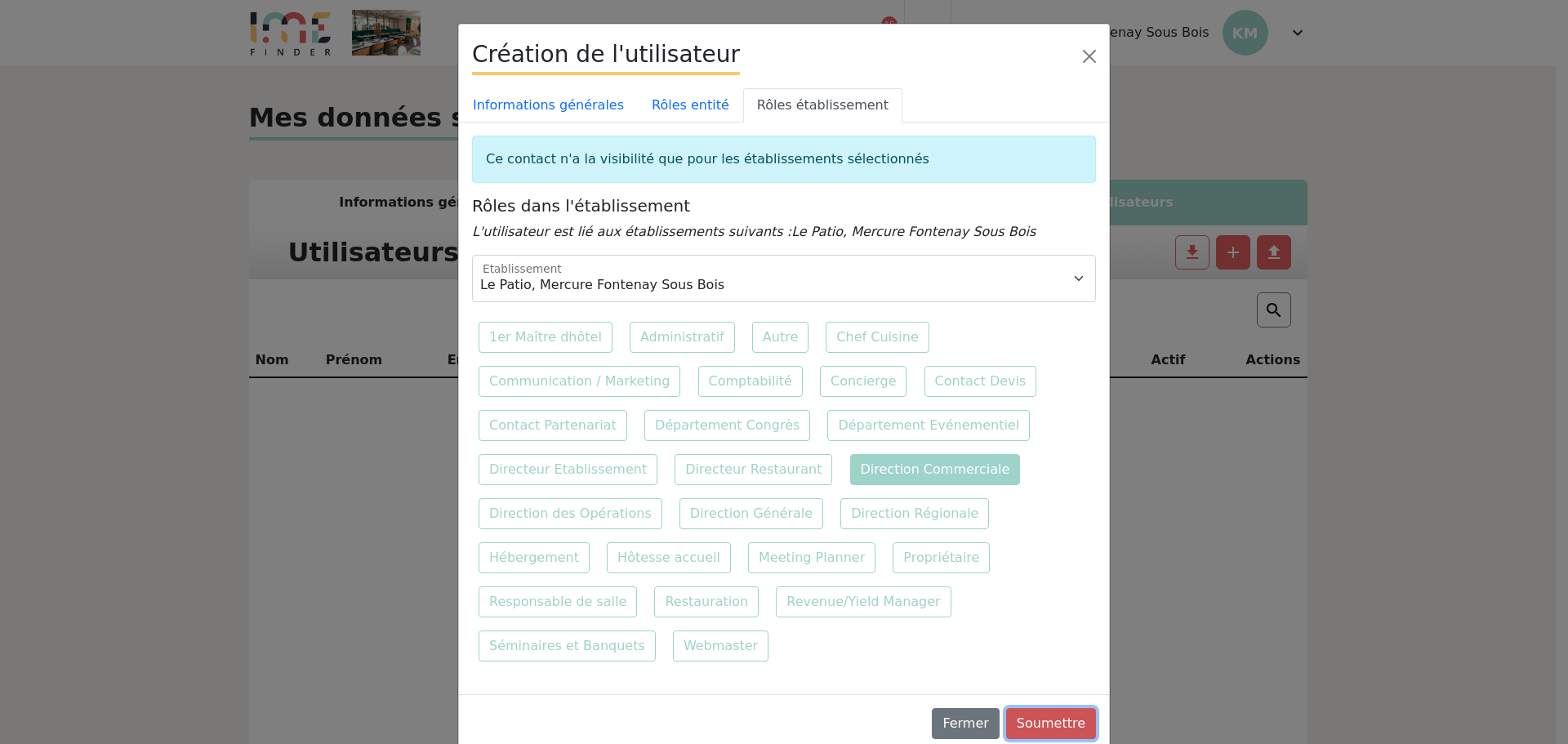
click at [1048, 708] on button "Soumettre" at bounding box center [1051, 724] width 90 height 31
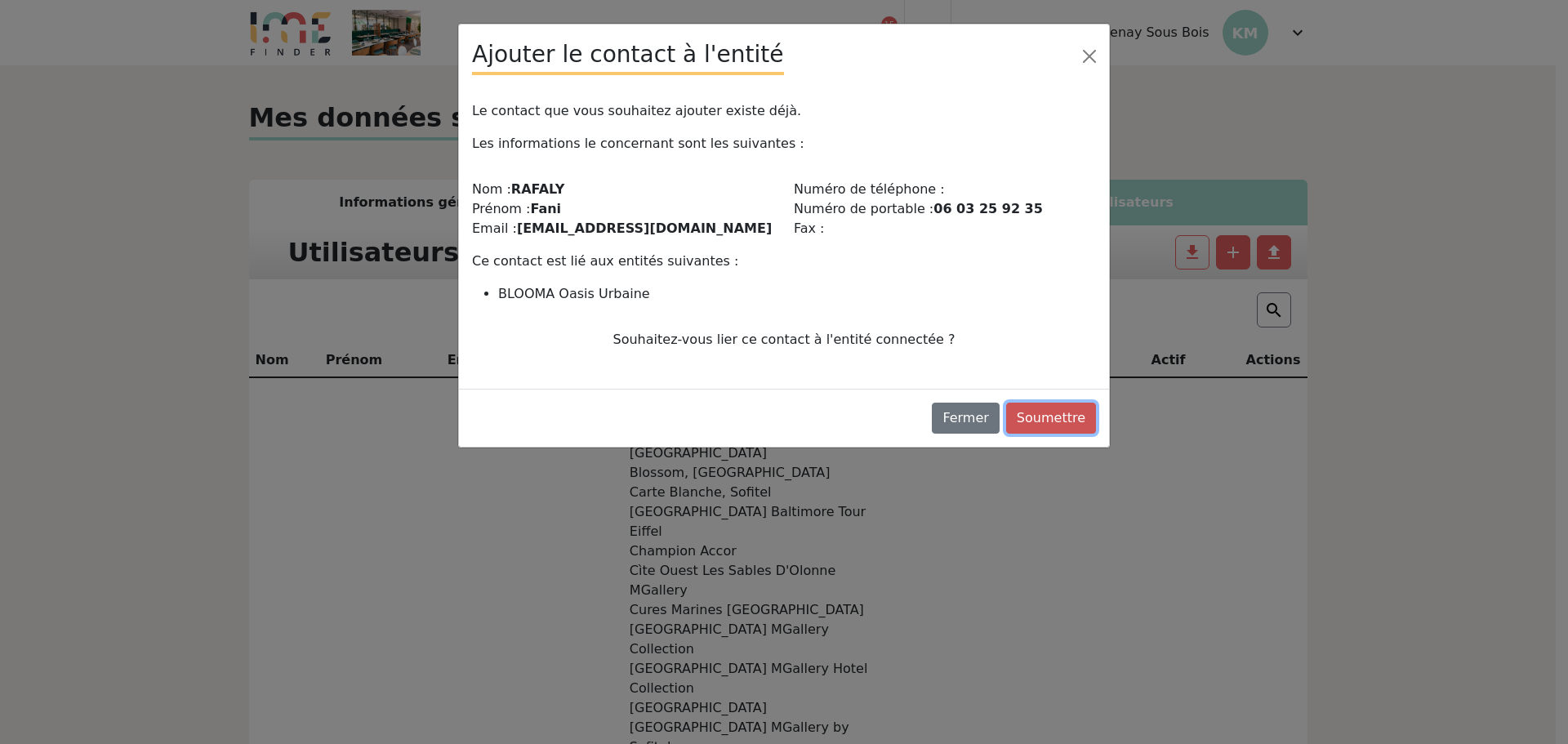
click at [1071, 420] on button "Soumettre" at bounding box center [1051, 418] width 90 height 31
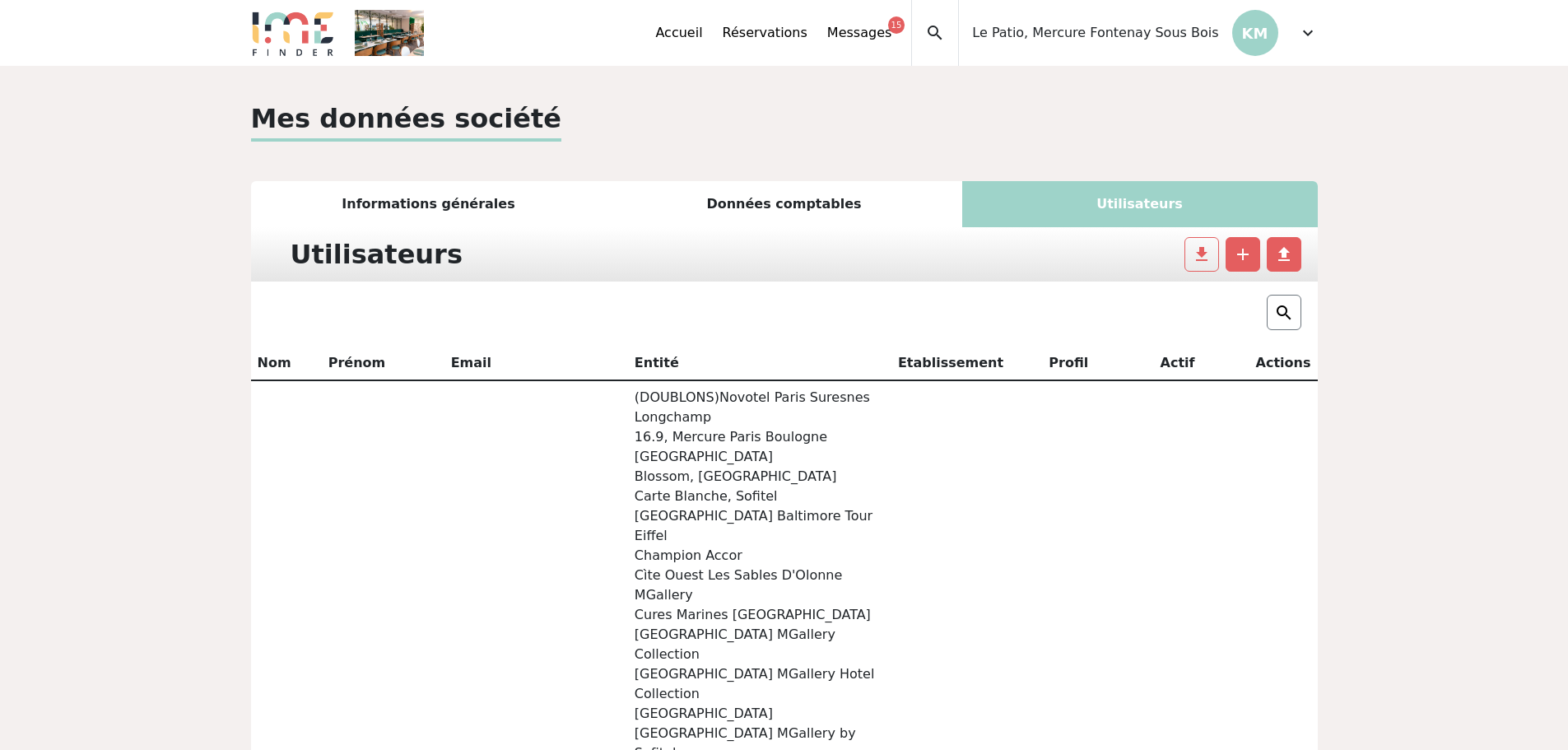
click at [1312, 37] on span "expand_more" at bounding box center [1307, 32] width 19 height 19
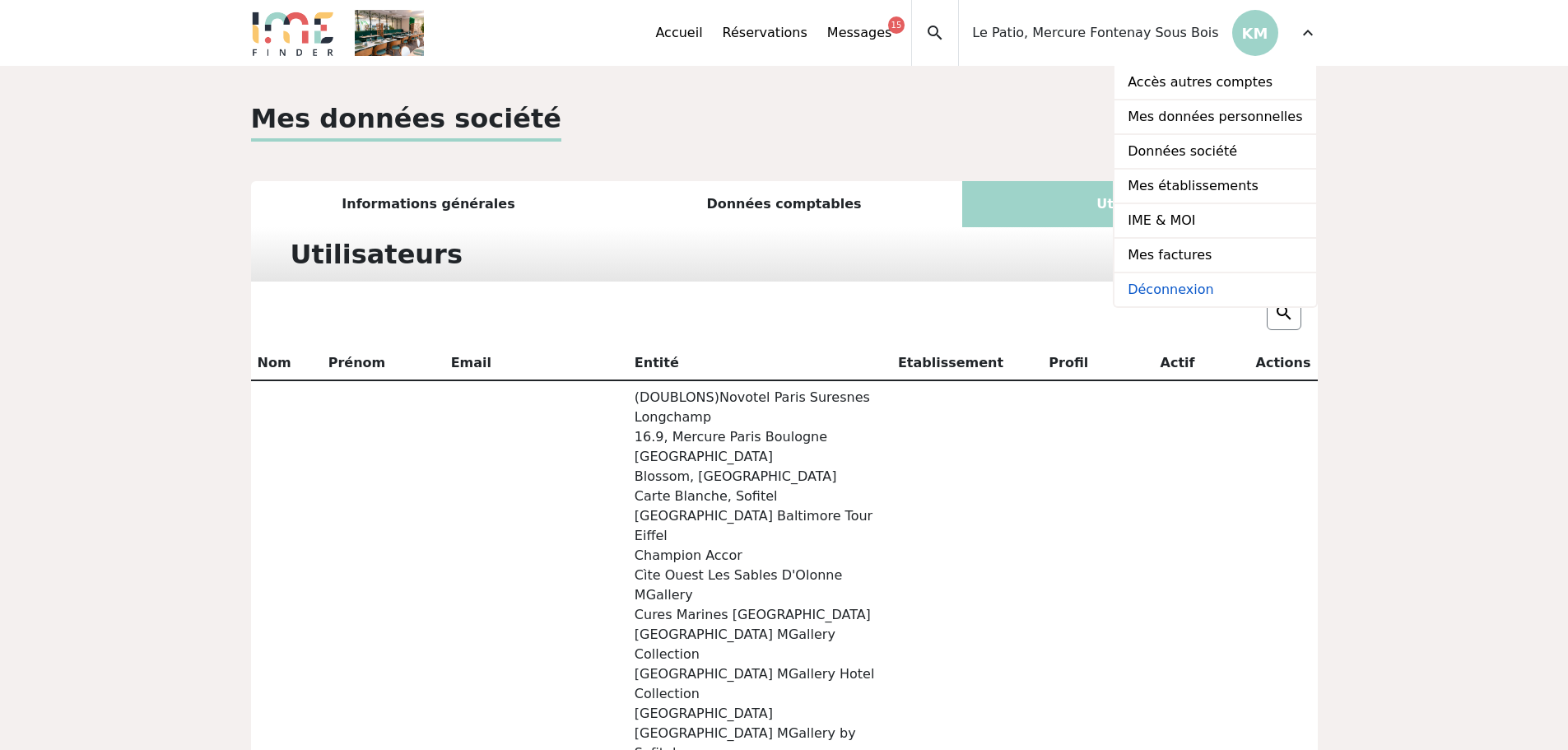
click at [1198, 291] on link "Déconnexion" at bounding box center [1214, 289] width 201 height 32
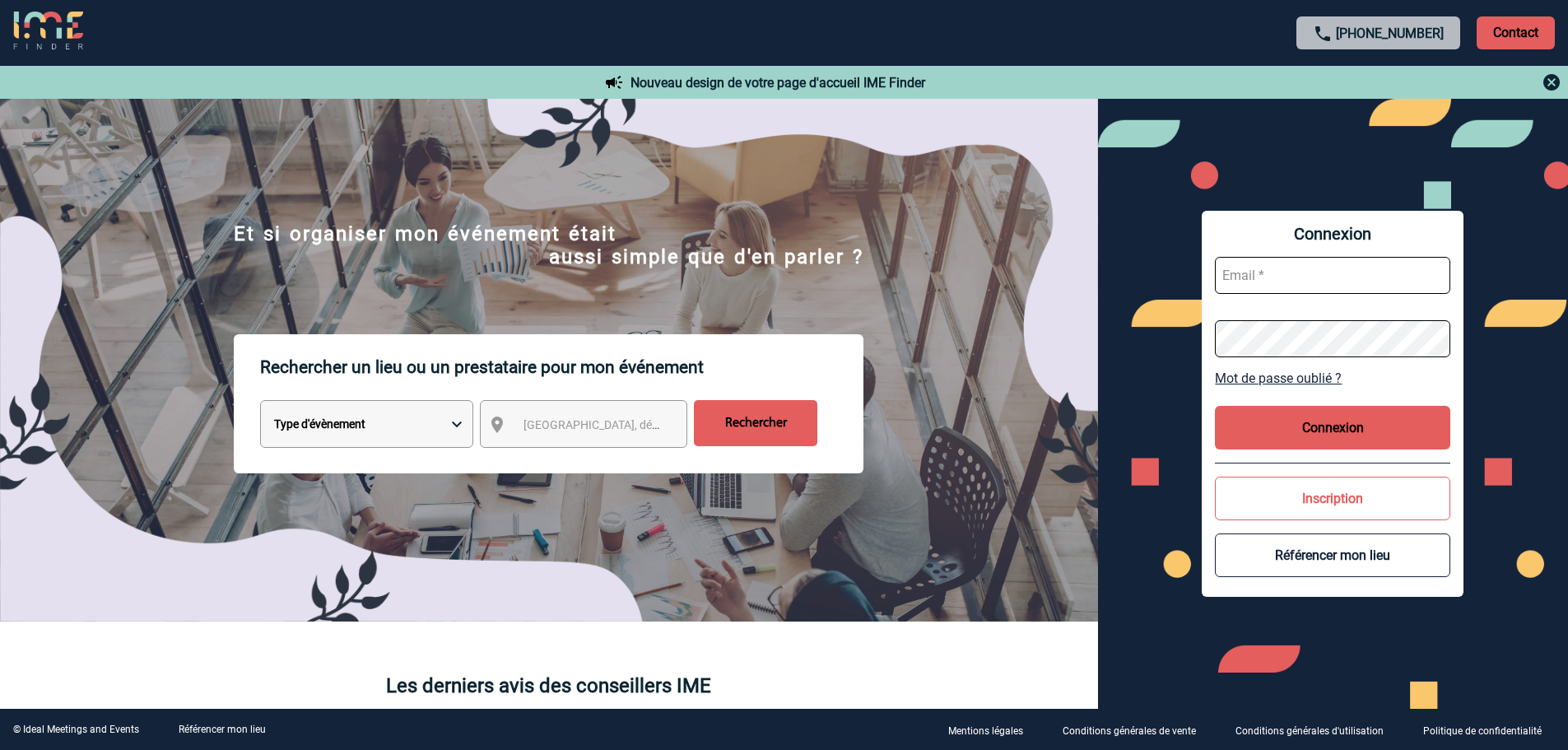
type input "[EMAIL_ADDRESS][DOMAIN_NAME]"
click at [1291, 425] on button "Connexion" at bounding box center [1332, 428] width 235 height 44
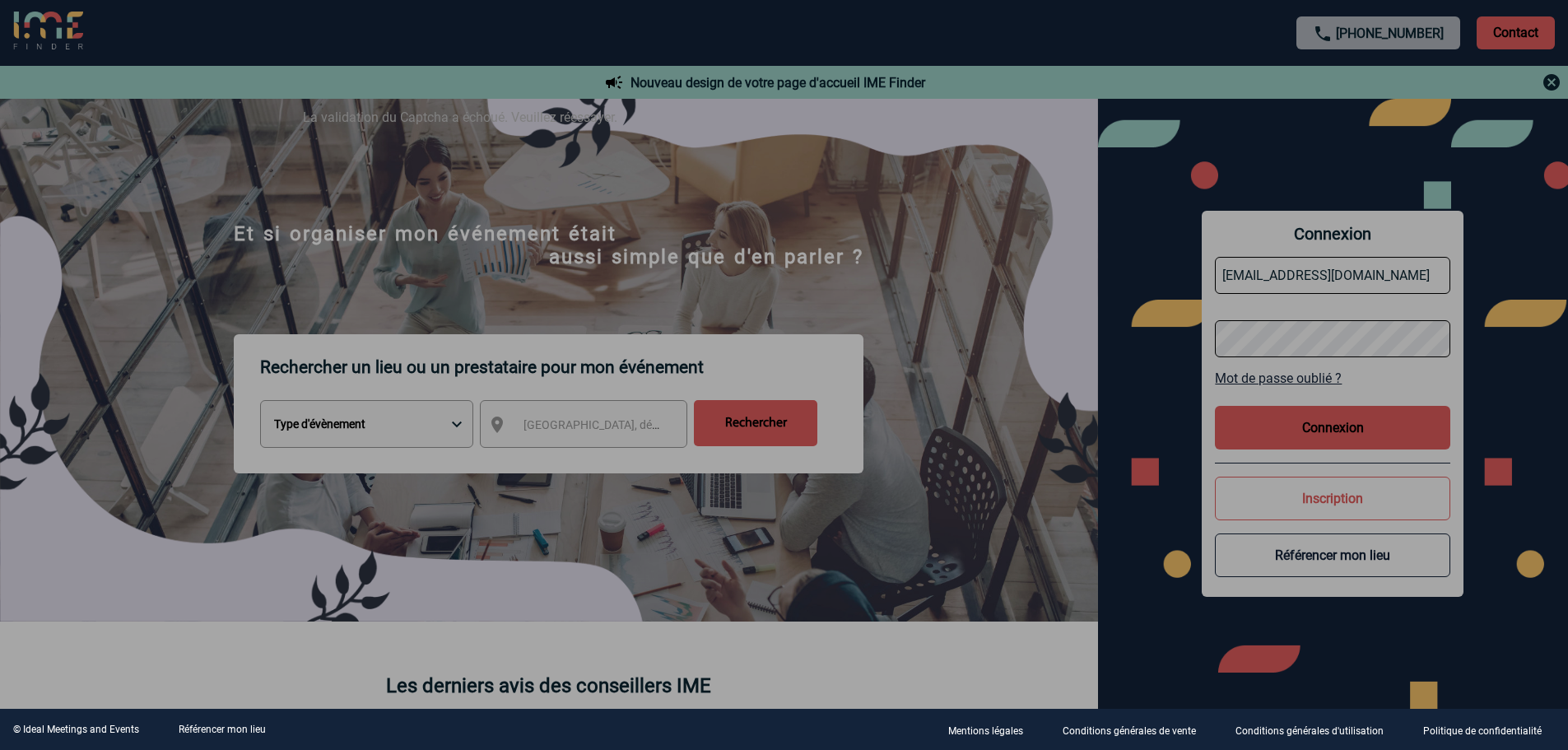
click at [1274, 416] on div at bounding box center [784, 375] width 1568 height 750
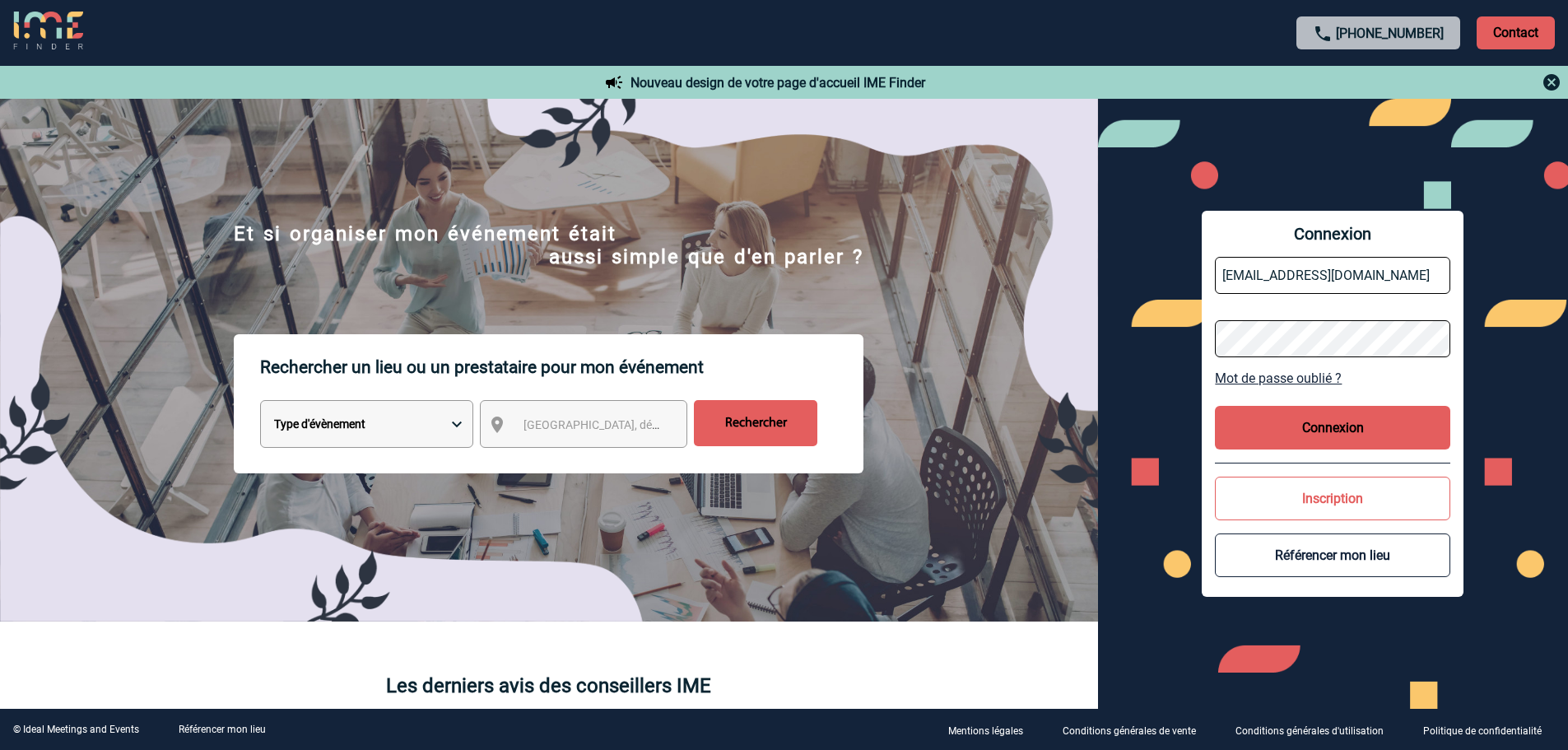
click at [1287, 428] on button "Connexion" at bounding box center [1332, 428] width 235 height 44
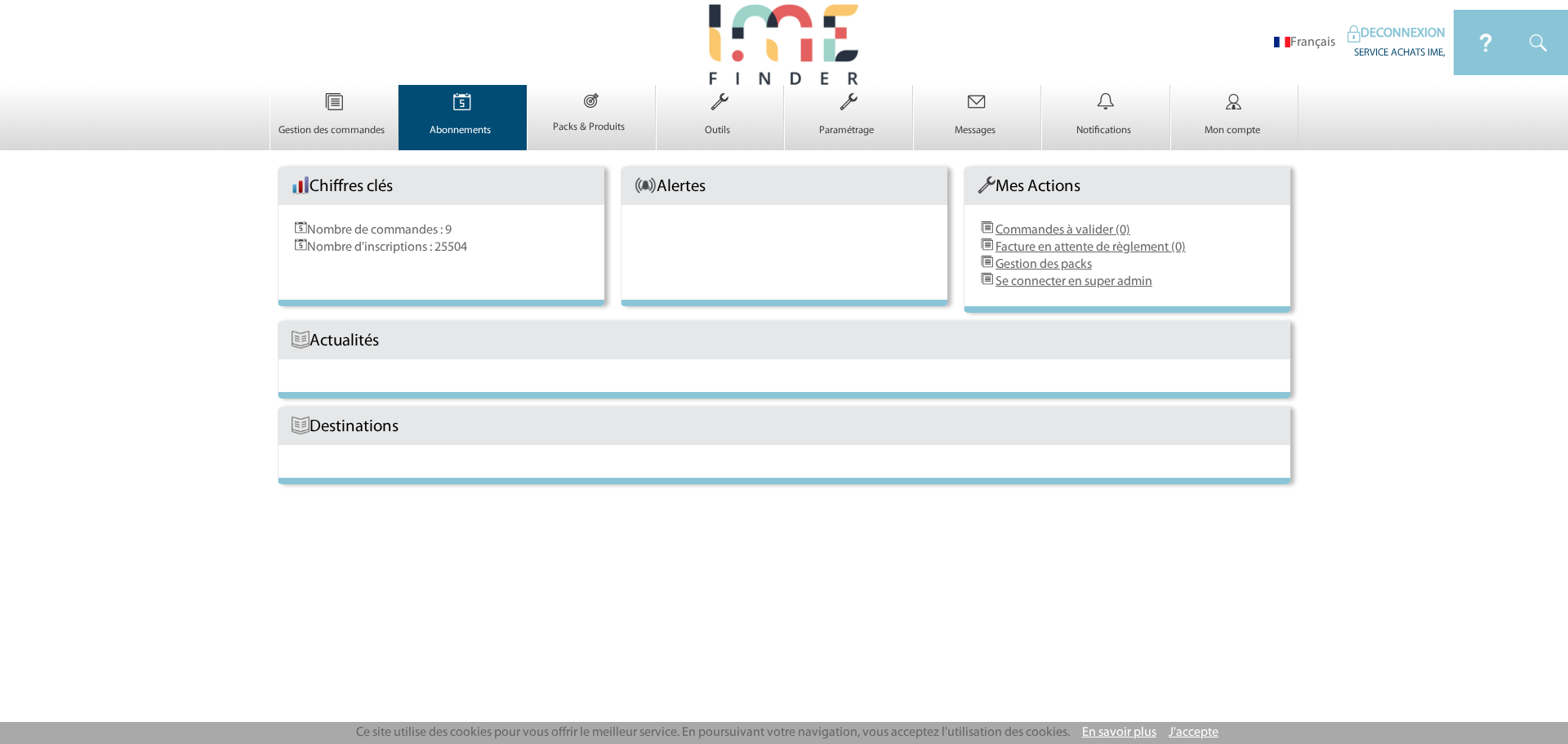
click at [445, 103] on img at bounding box center [462, 101] width 67 height 34
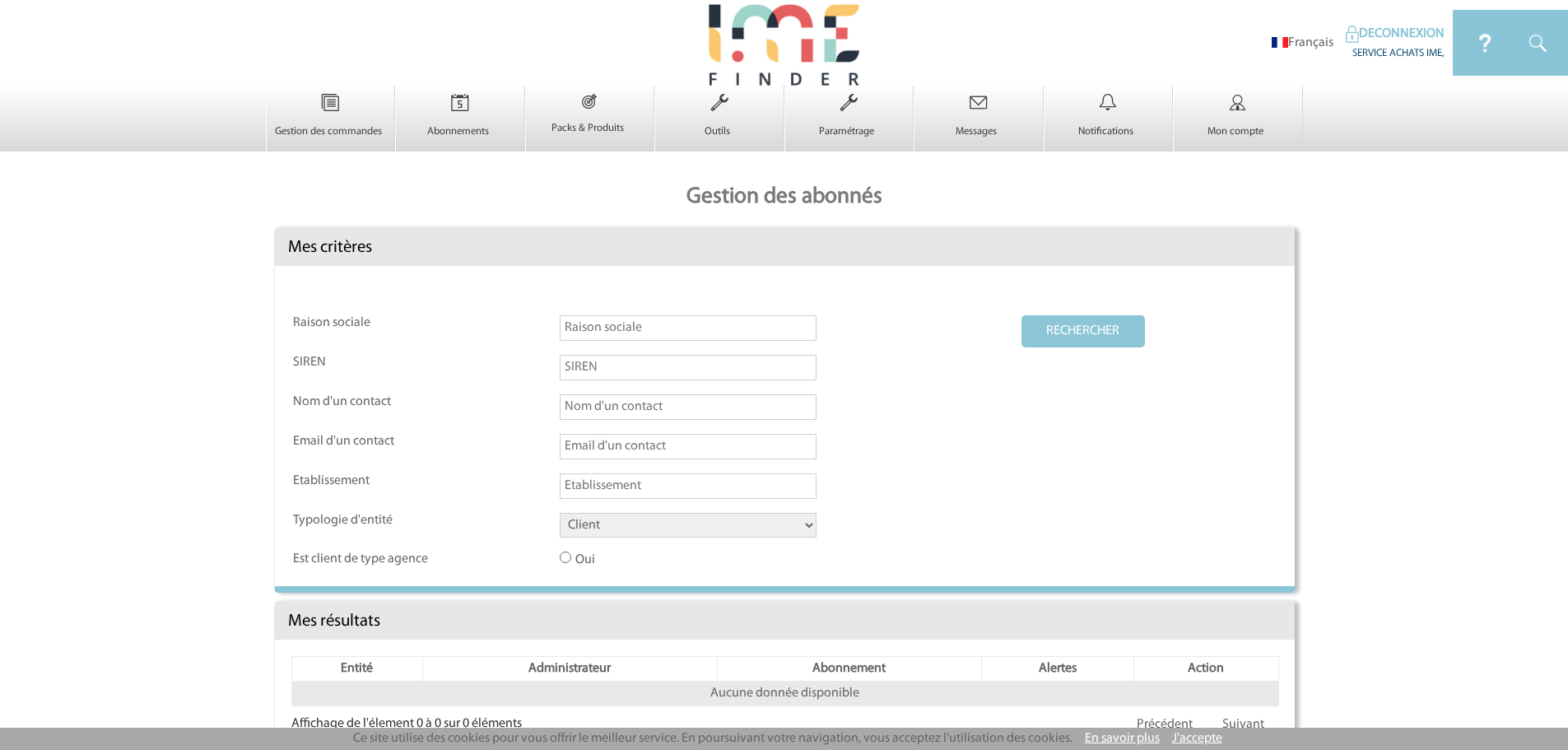
click at [716, 322] on input "text" at bounding box center [687, 328] width 256 height 25
paste input "Le Patio, Mercure Fontenay Sous Bois"
type input "Le Patio, Mercure Fontenay Sous Bois"
drag, startPoint x: 682, startPoint y: 522, endPoint x: 680, endPoint y: 530, distance: 8.2
click at [682, 522] on select "Client Fournisseur Agence Promoteur Genius Backoffice" at bounding box center [687, 525] width 256 height 25
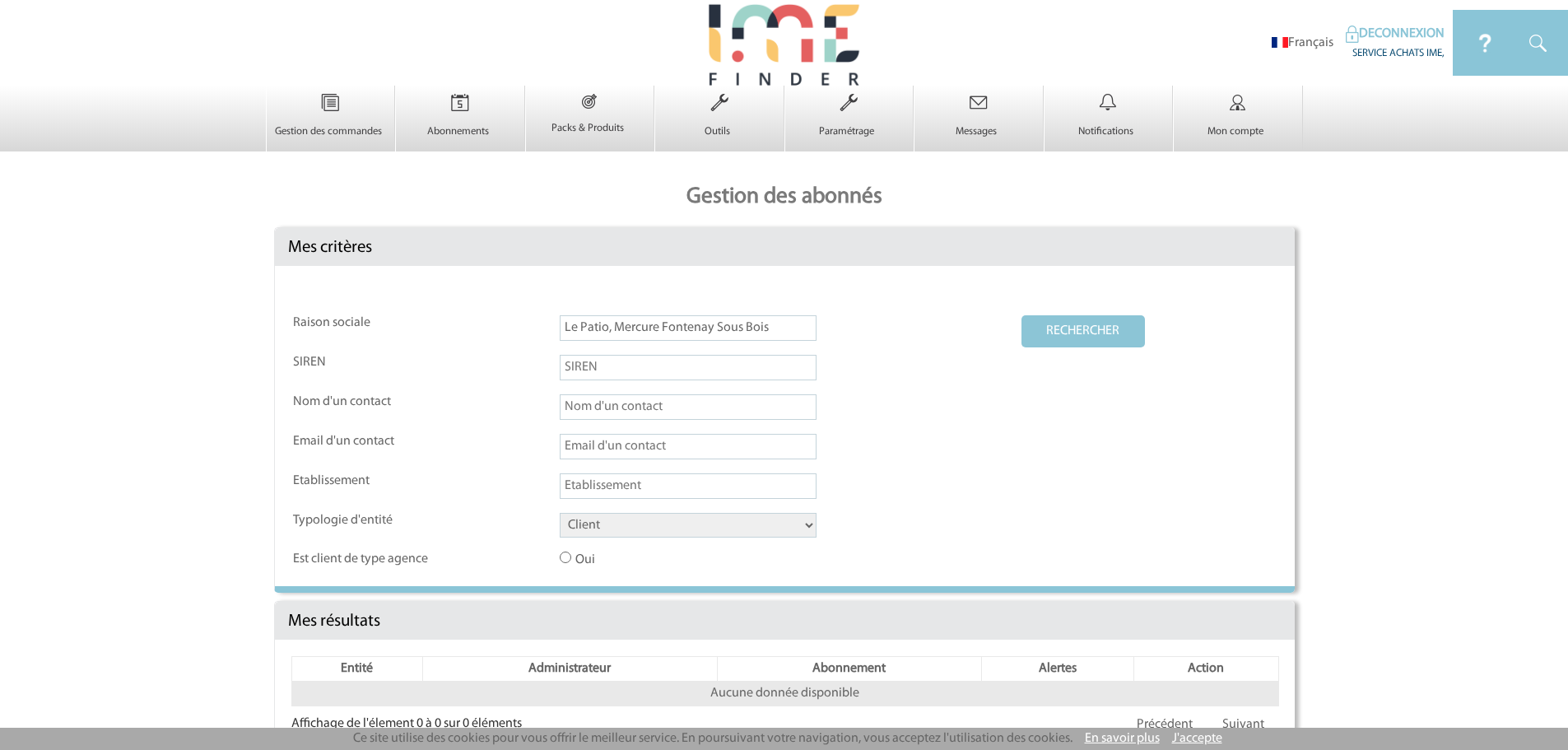
select select "FOURNISSEUR"
click at [559, 514] on select "Client Fournisseur Agence Promoteur Genius Backoffice" at bounding box center [687, 525] width 256 height 25
click at [1069, 327] on button "RECHERCHER" at bounding box center [1082, 331] width 124 height 32
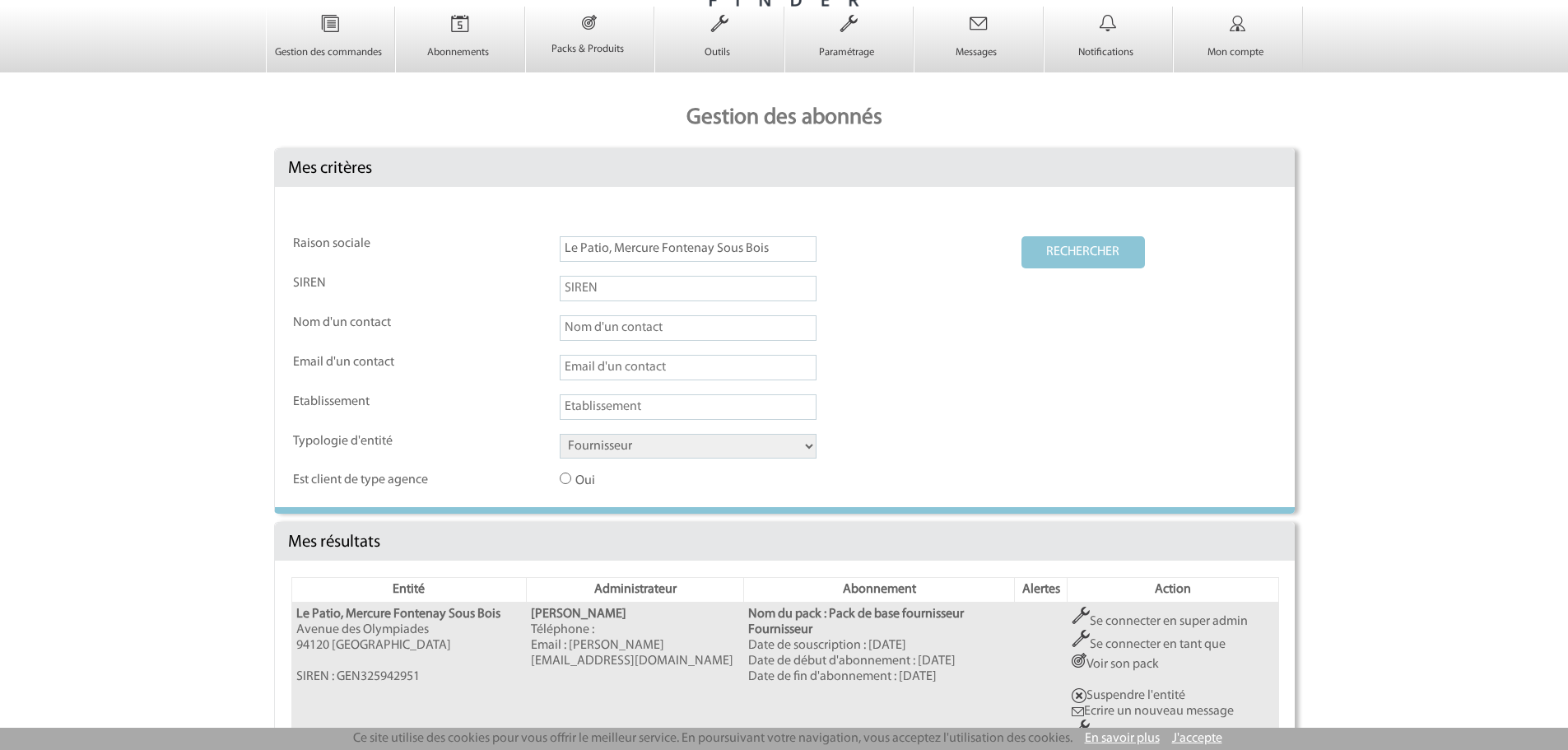
scroll to position [171, 0]
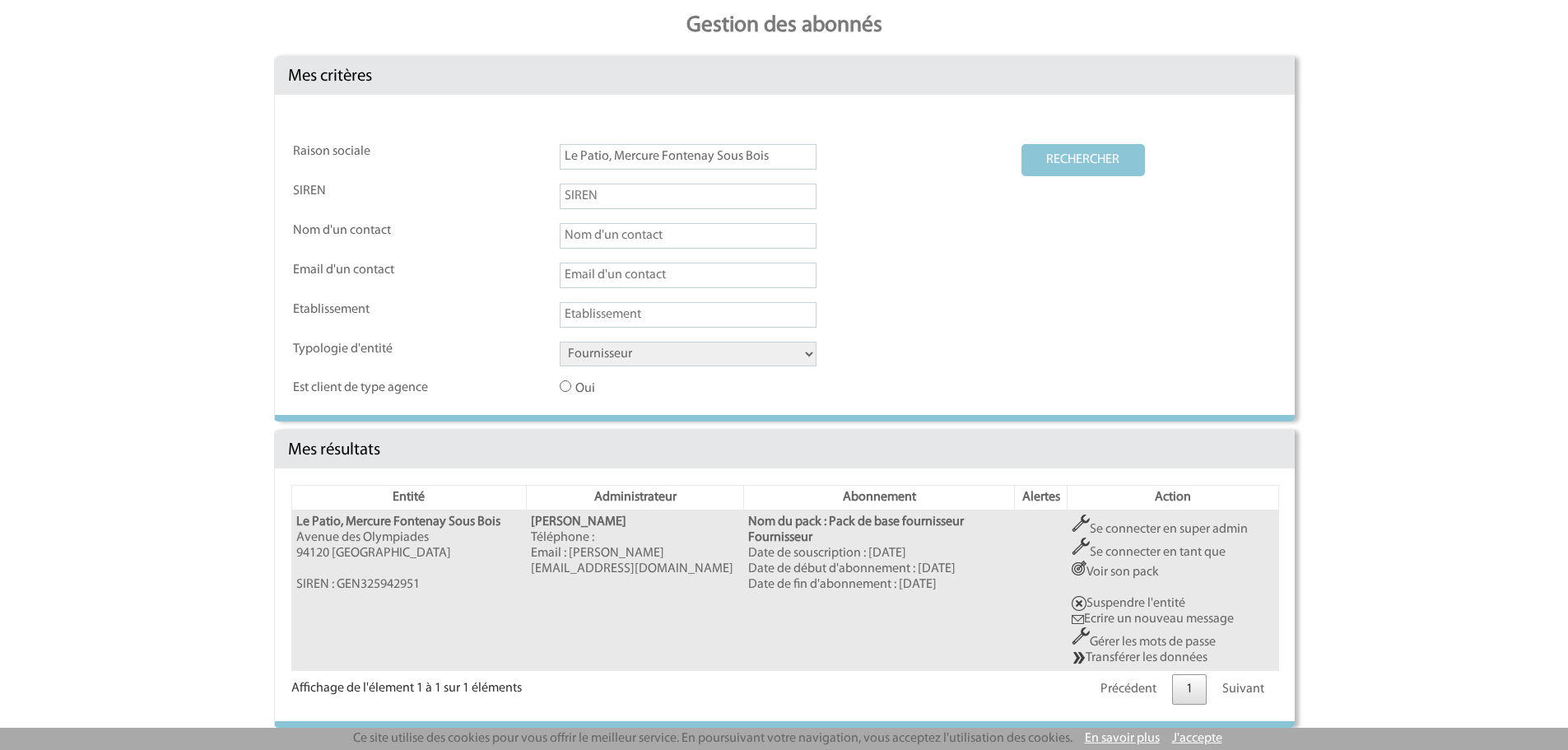
click at [1135, 639] on link "Gérer les mots de passe" at bounding box center [1143, 642] width 144 height 13
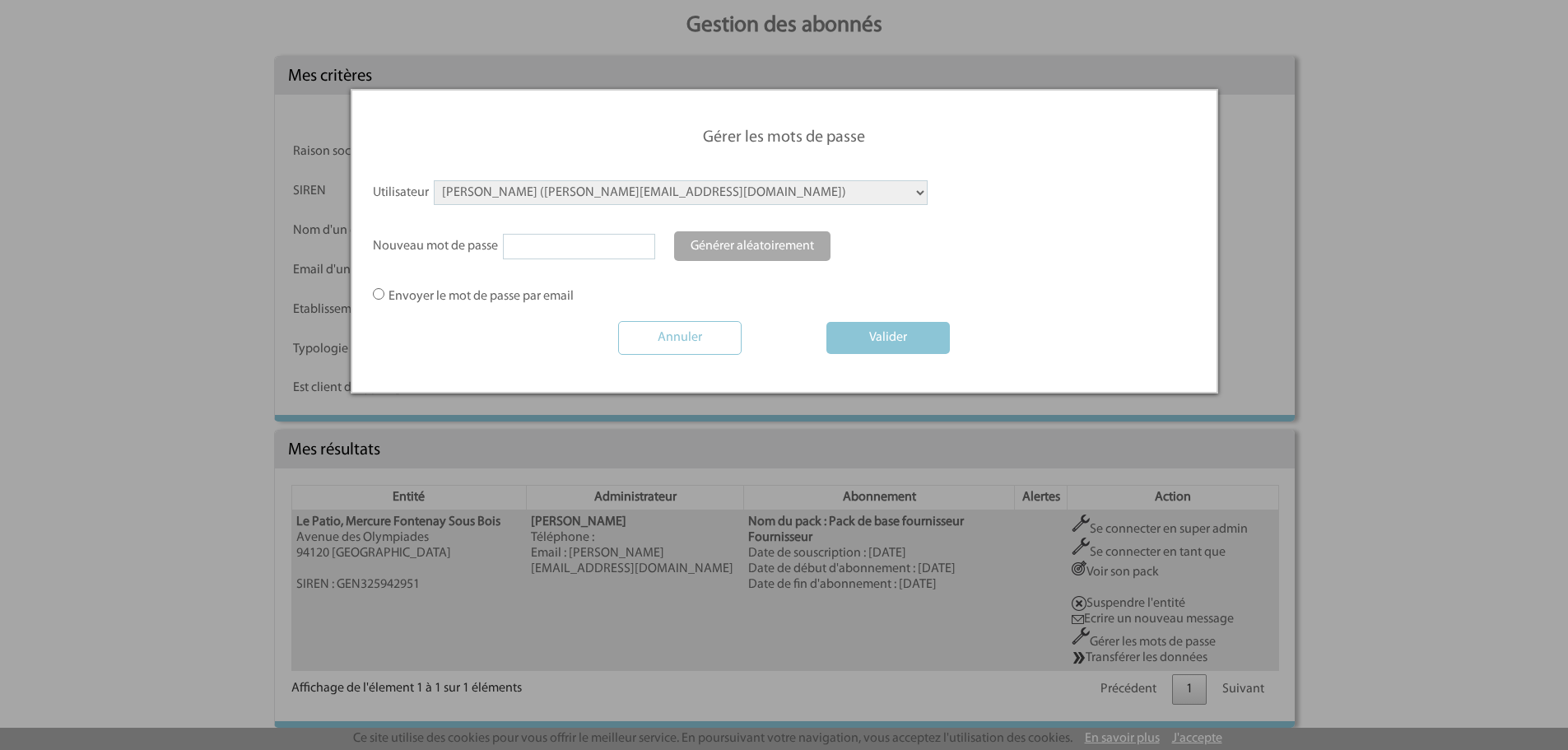
click at [564, 205] on select "ANGELY Karine (karine.angely@accor.com) MEDIONI Karine (karine.medioni@accor.co…" at bounding box center [680, 192] width 493 height 25
select select "112723"
click at [434, 180] on select "ANGELY Karine (karine.angely@accor.com) MEDIONI Karine (karine.medioni@accor.co…" at bounding box center [680, 192] width 493 height 25
click at [701, 252] on link "Générer aléatoirement" at bounding box center [752, 246] width 156 height 30
type input "9vl$BxU27e"
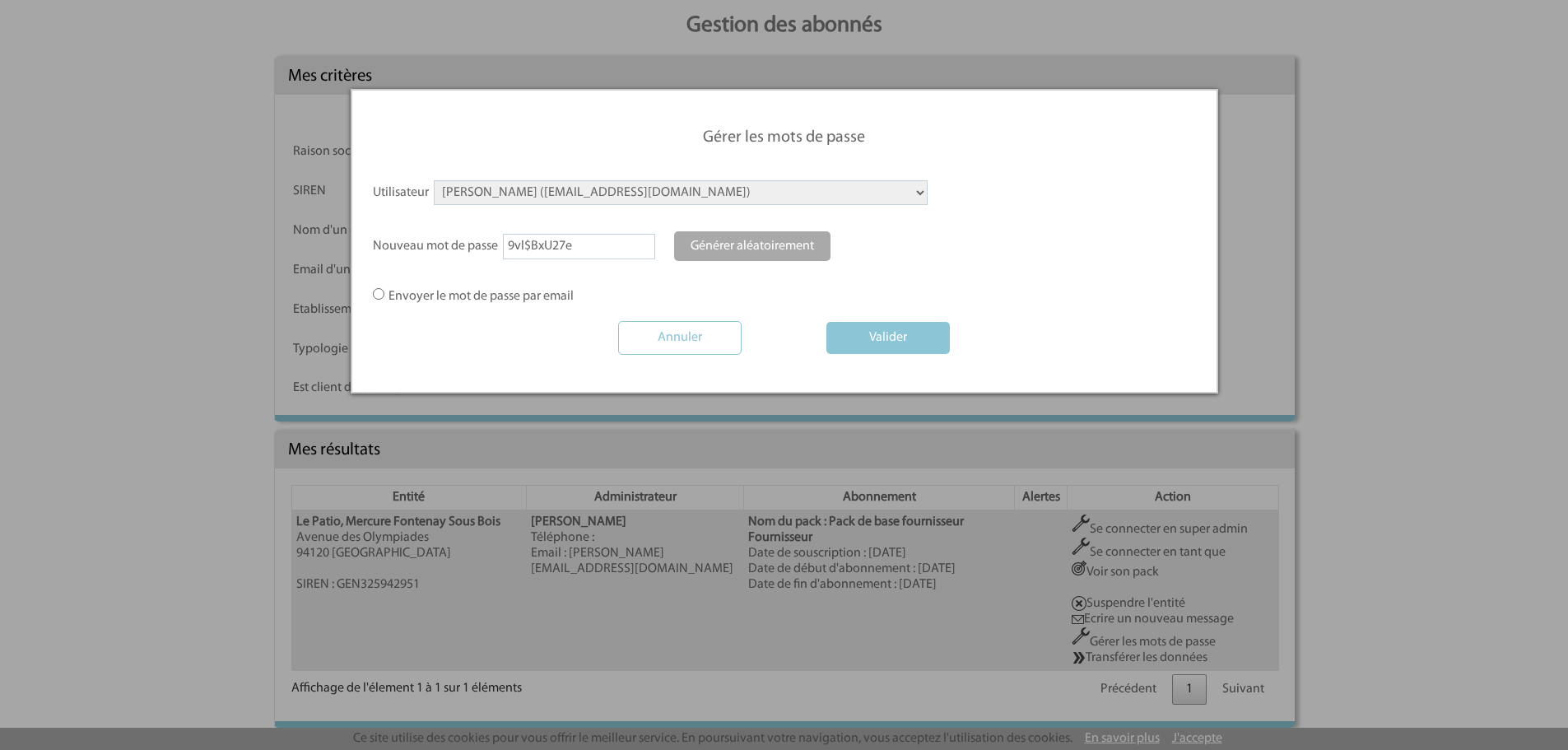
click at [486, 297] on label "Envoyer le mot de passe par email" at bounding box center [473, 296] width 201 height 17
click at [0, 0] on input "Envoyer le mot de passe par email" at bounding box center [0, 0] width 0 height 0
click at [936, 337] on button "Valider" at bounding box center [888, 337] width 124 height 32
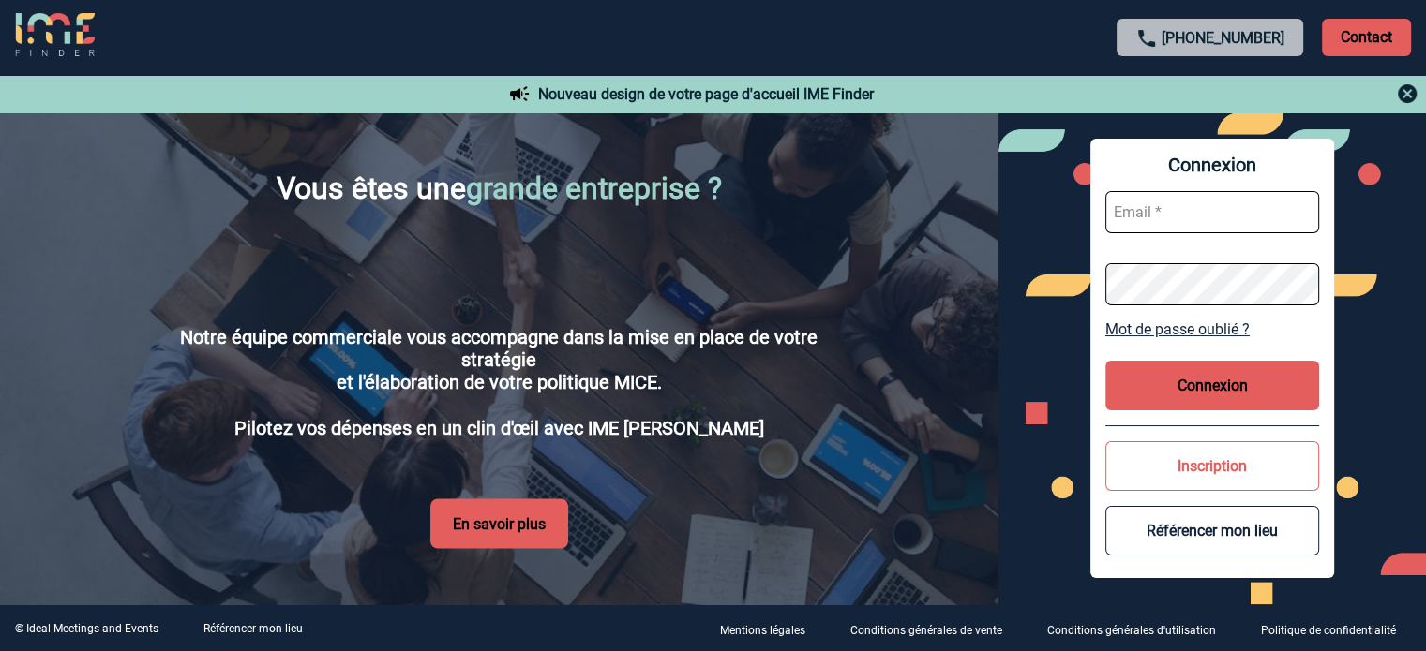
scroll to position [3138, 0]
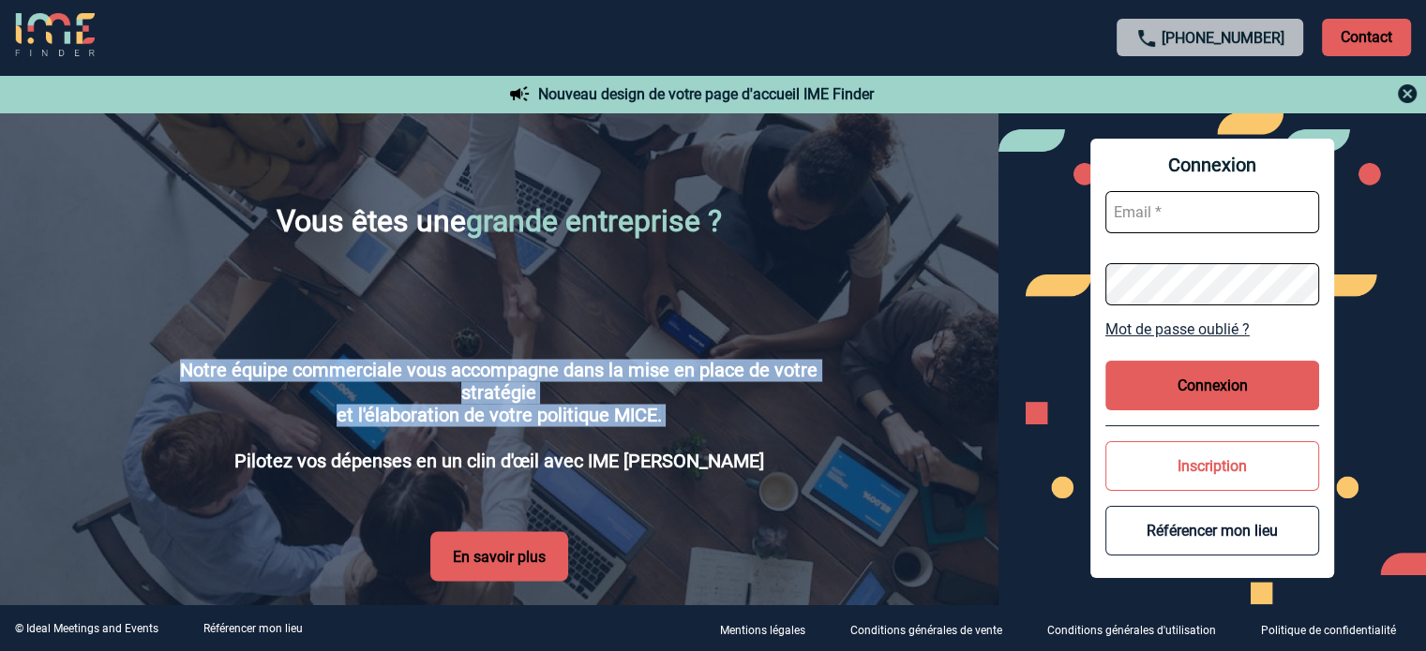
drag, startPoint x: 169, startPoint y: 358, endPoint x: 666, endPoint y: 430, distance: 502.9
click at [666, 430] on p "Notre équipe commerciale vous accompagne dans la mise en place de votre stratég…" at bounding box center [499, 415] width 698 height 112
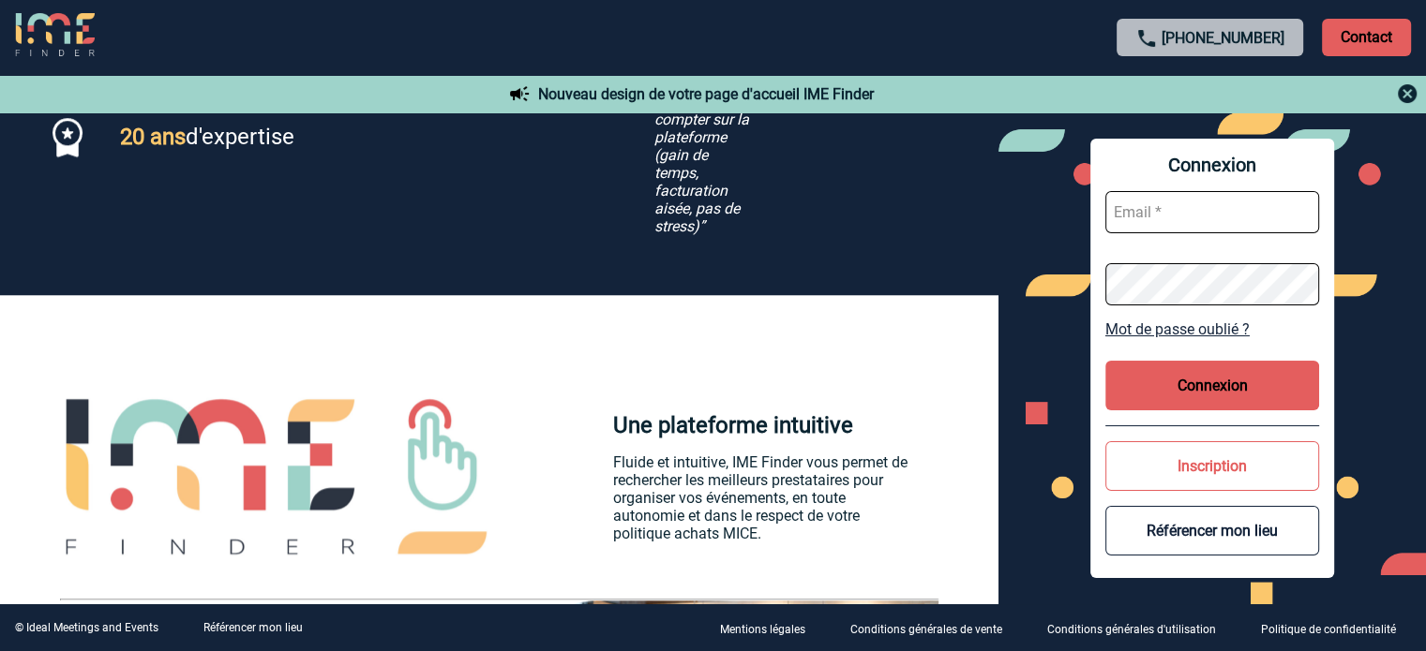
scroll to position [1732, 0]
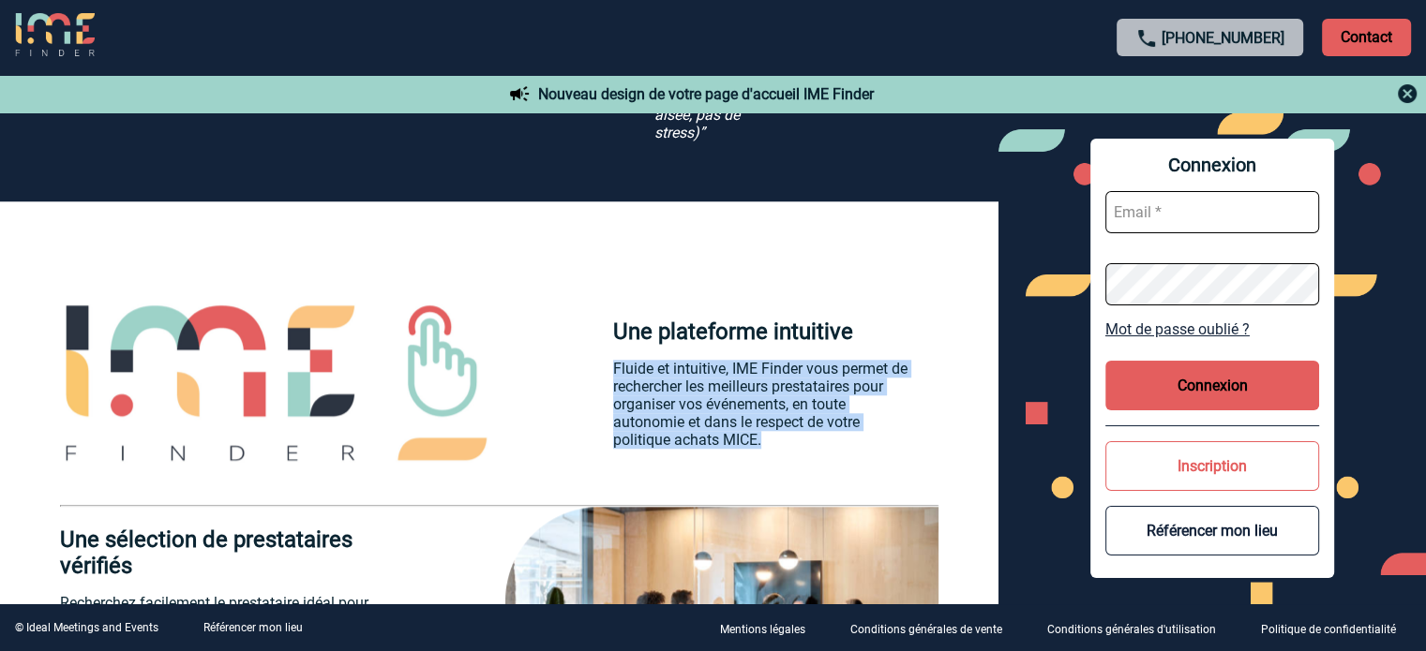
drag, startPoint x: 613, startPoint y: 356, endPoint x: 803, endPoint y: 441, distance: 208.5
click at [803, 441] on p "Fluide et intuitive, IME Finder vous permet de rechercher les meilleurs prestat…" at bounding box center [760, 404] width 295 height 89
copy p "Fluide et intuitive, IME Finder vous permet de rechercher les meilleurs prestat…"
